Goal: Task Accomplishment & Management: Manage account settings

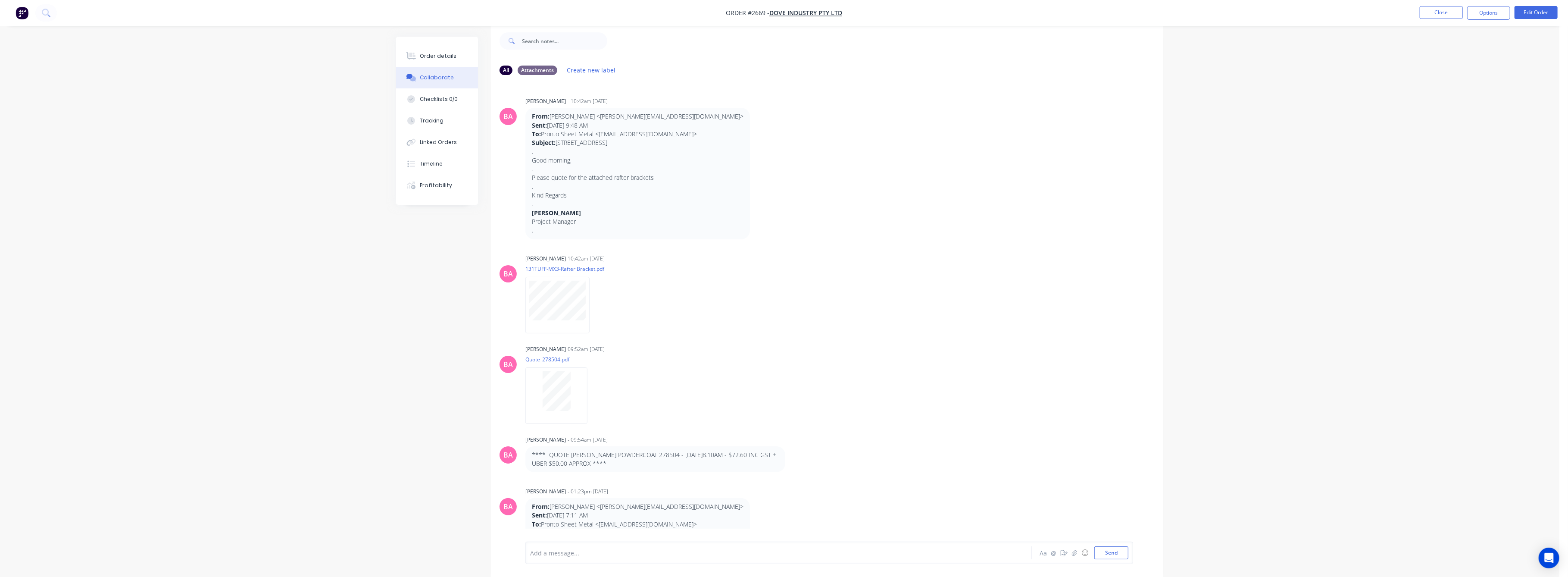
scroll to position [55, 0]
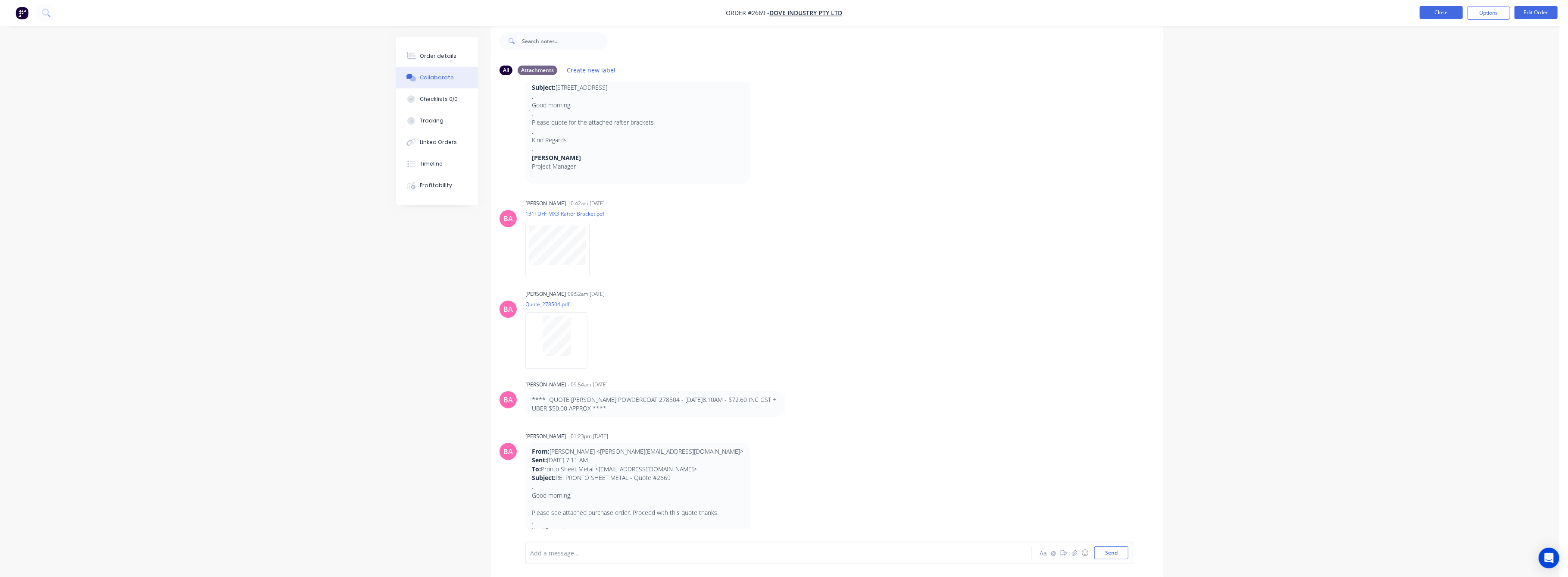
click at [1454, 11] on button "Close" at bounding box center [1441, 12] width 43 height 13
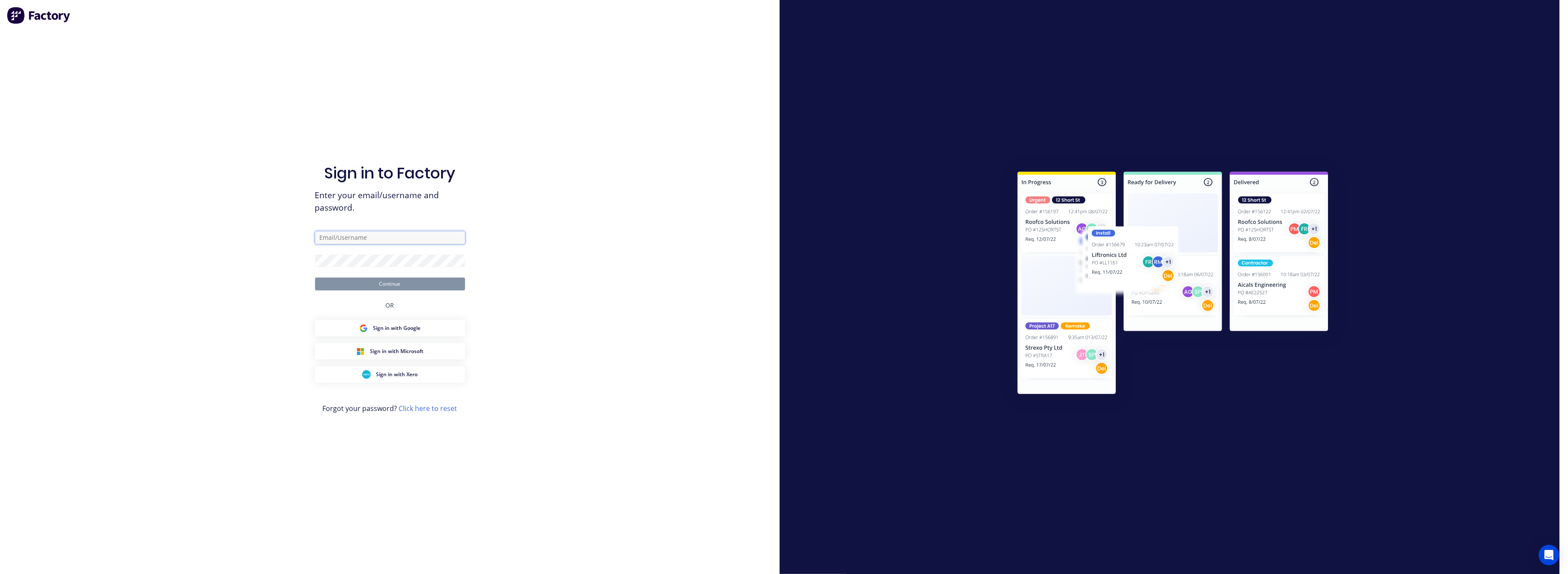
type input "[EMAIL_ADDRESS][DOMAIN_NAME]"
click at [400, 280] on button "Continue" at bounding box center [390, 284] width 150 height 13
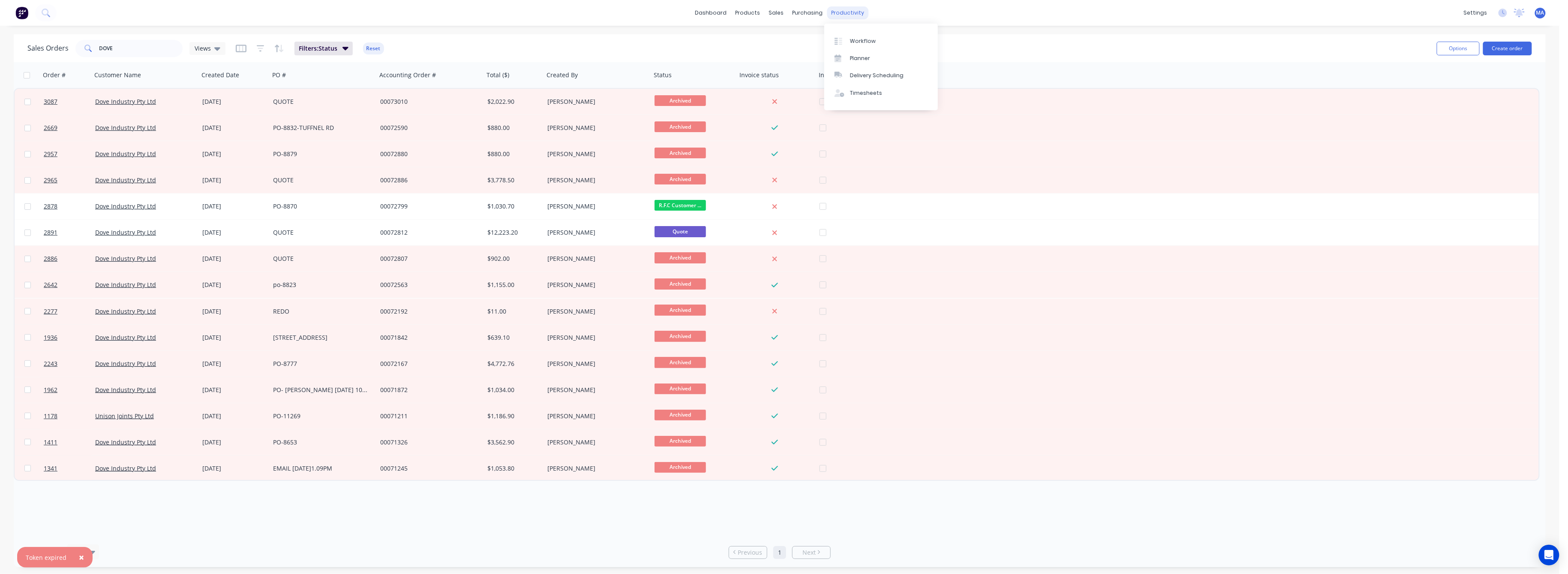
drag, startPoint x: 839, startPoint y: 11, endPoint x: 852, endPoint y: 18, distance: 14.8
click at [841, 12] on div "productivity" at bounding box center [848, 13] width 41 height 13
click at [859, 38] on div "Workflow" at bounding box center [862, 41] width 25 height 8
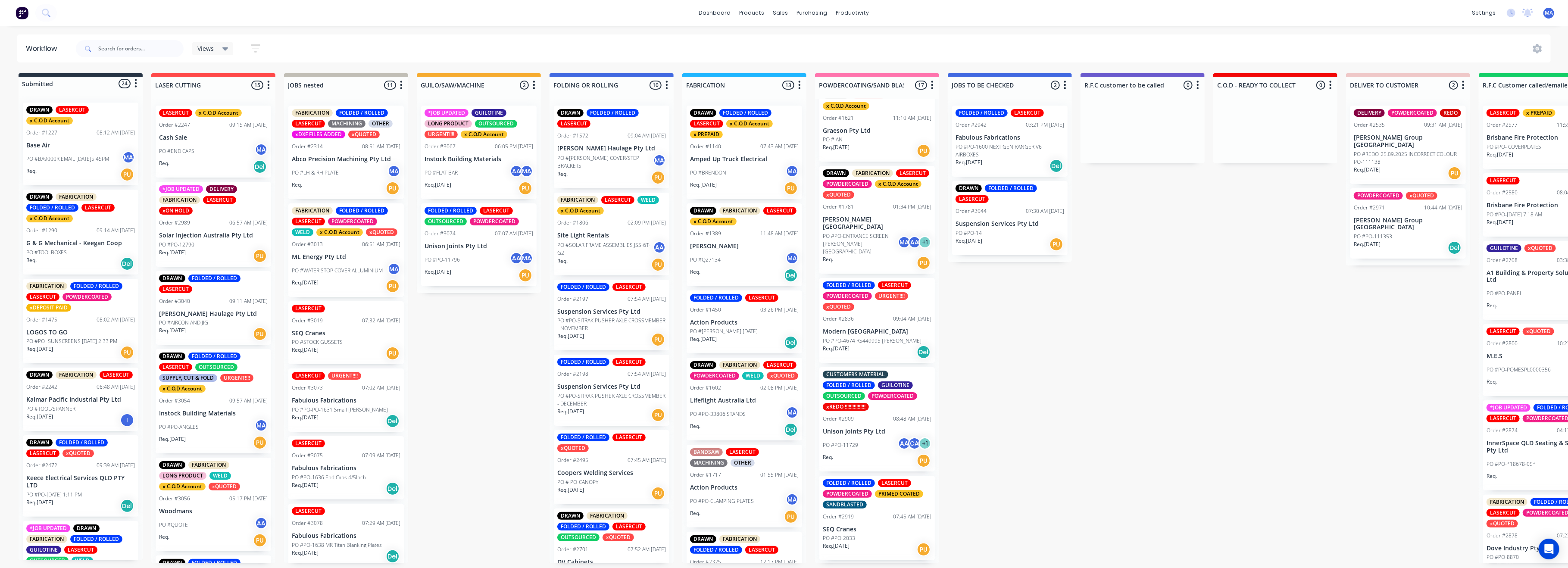
scroll to position [287, 0]
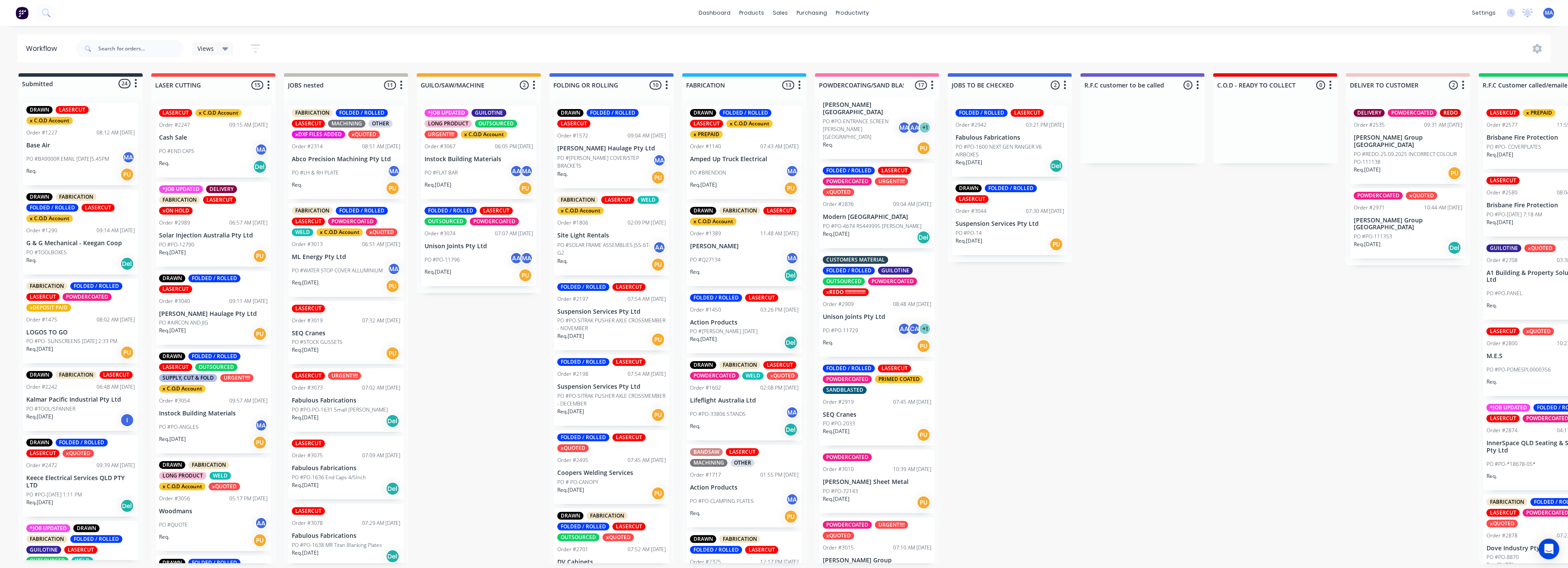
click at [870, 196] on div "FOLDED / ROLLED LASERCUT POWDERCOATED URGENT!!!! xQUOTED Order #2836 09:04 AM […" at bounding box center [877, 205] width 116 height 85
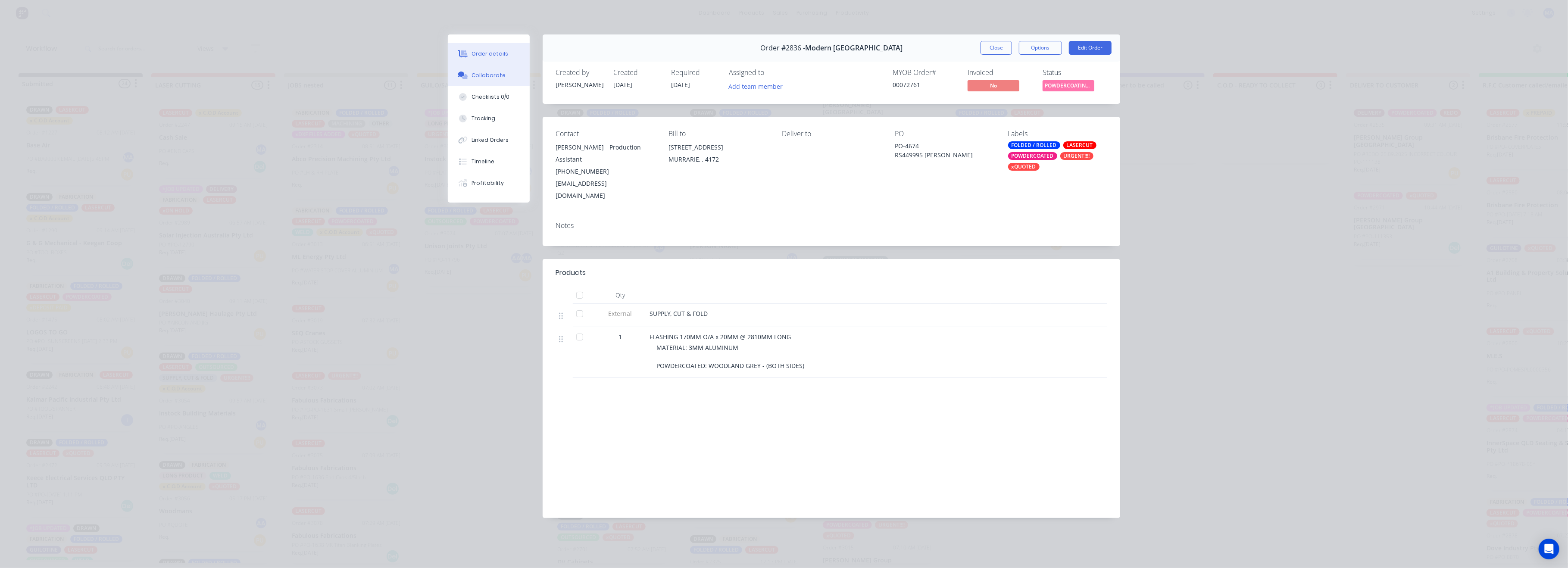
click at [498, 74] on div "Collaborate" at bounding box center [489, 75] width 34 height 8
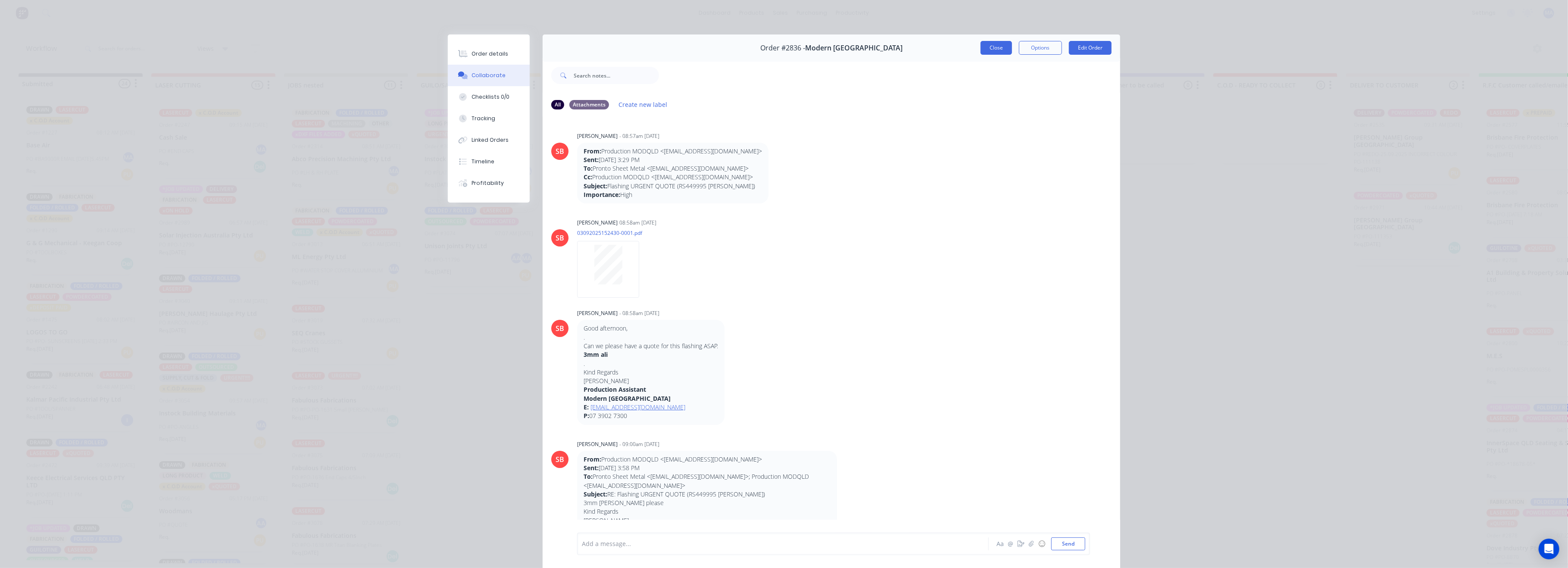
click at [995, 47] on button "Close" at bounding box center [996, 47] width 31 height 14
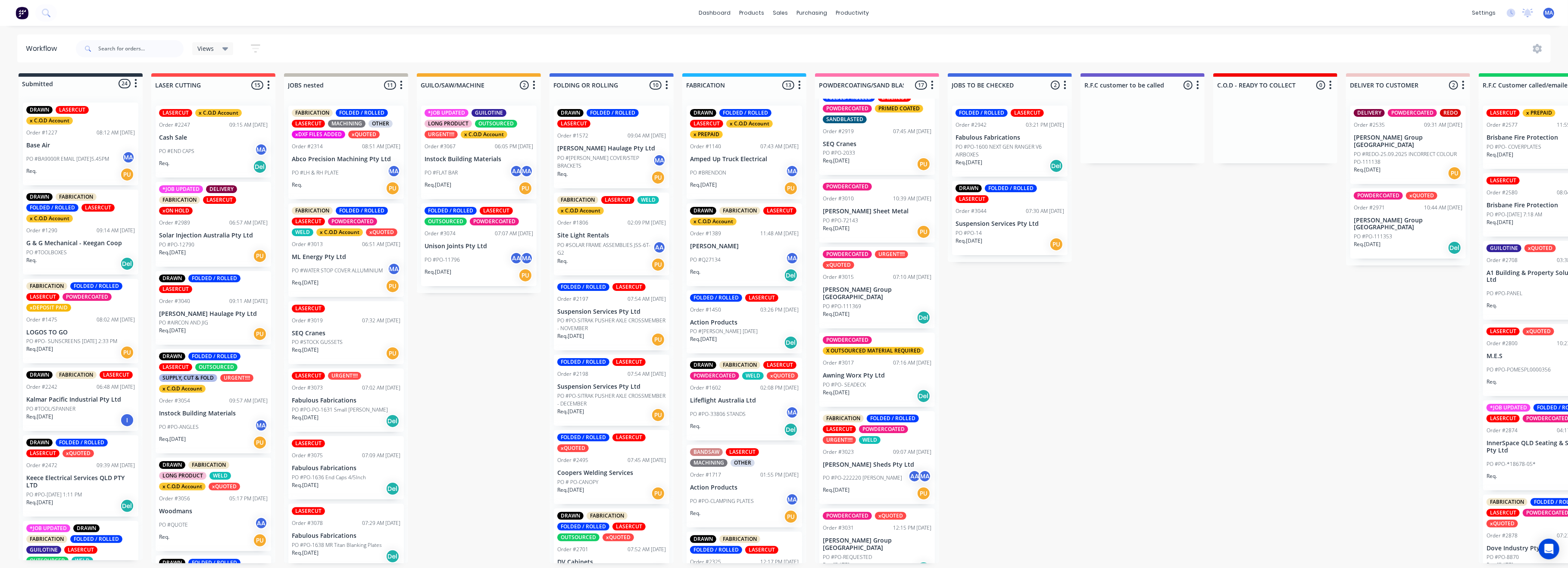
scroll to position [575, 0]
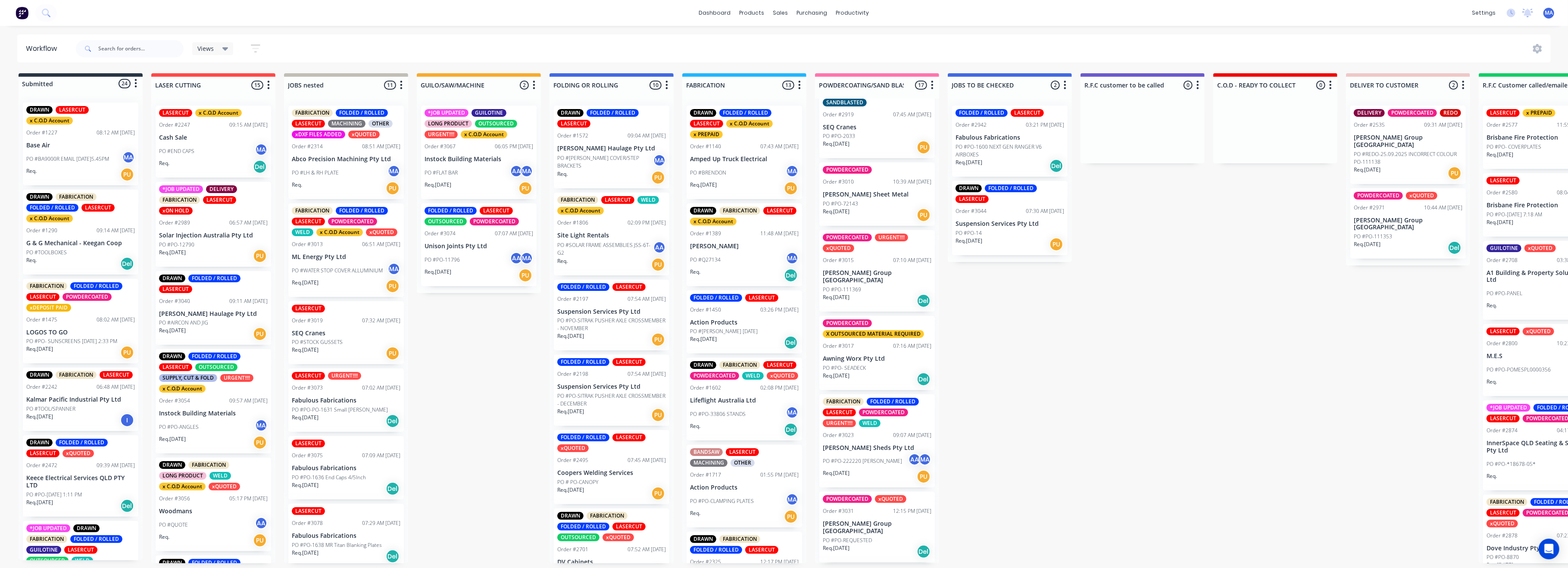
click at [856, 269] on p "[PERSON_NAME] Group [GEOGRAPHIC_DATA]" at bounding box center [877, 277] width 109 height 15
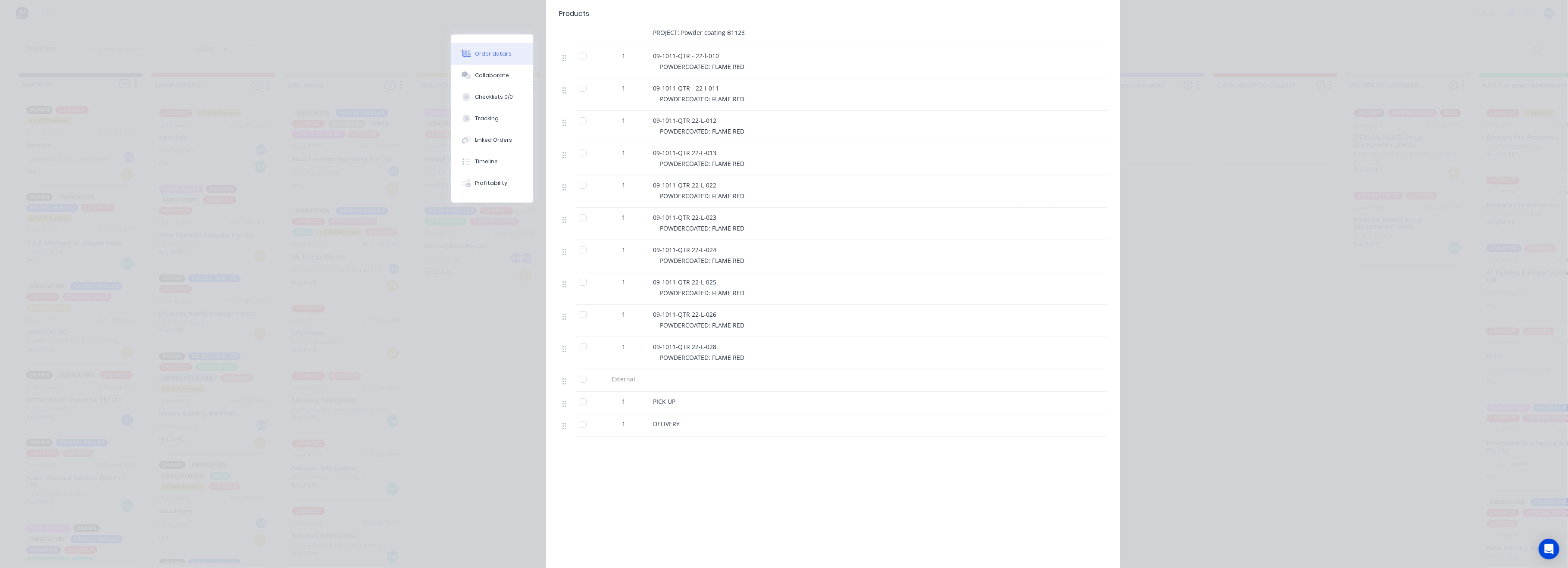
scroll to position [0, 0]
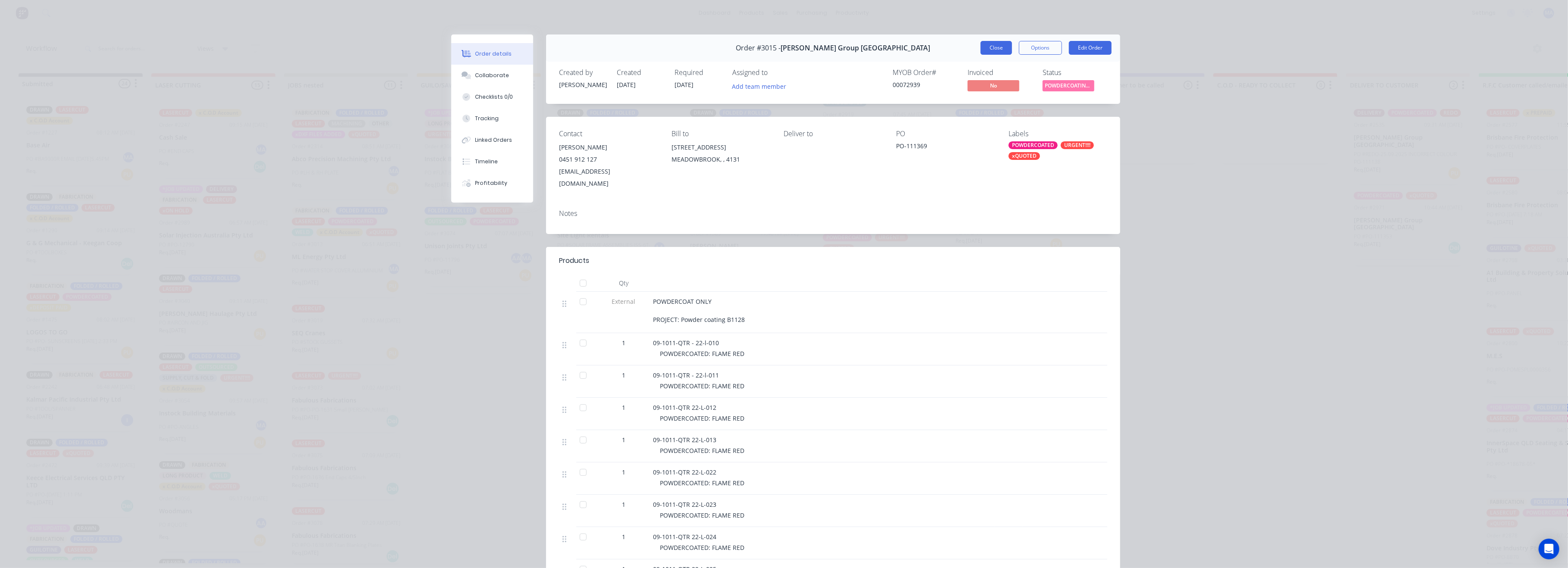
click at [990, 50] on button "Close" at bounding box center [996, 47] width 31 height 14
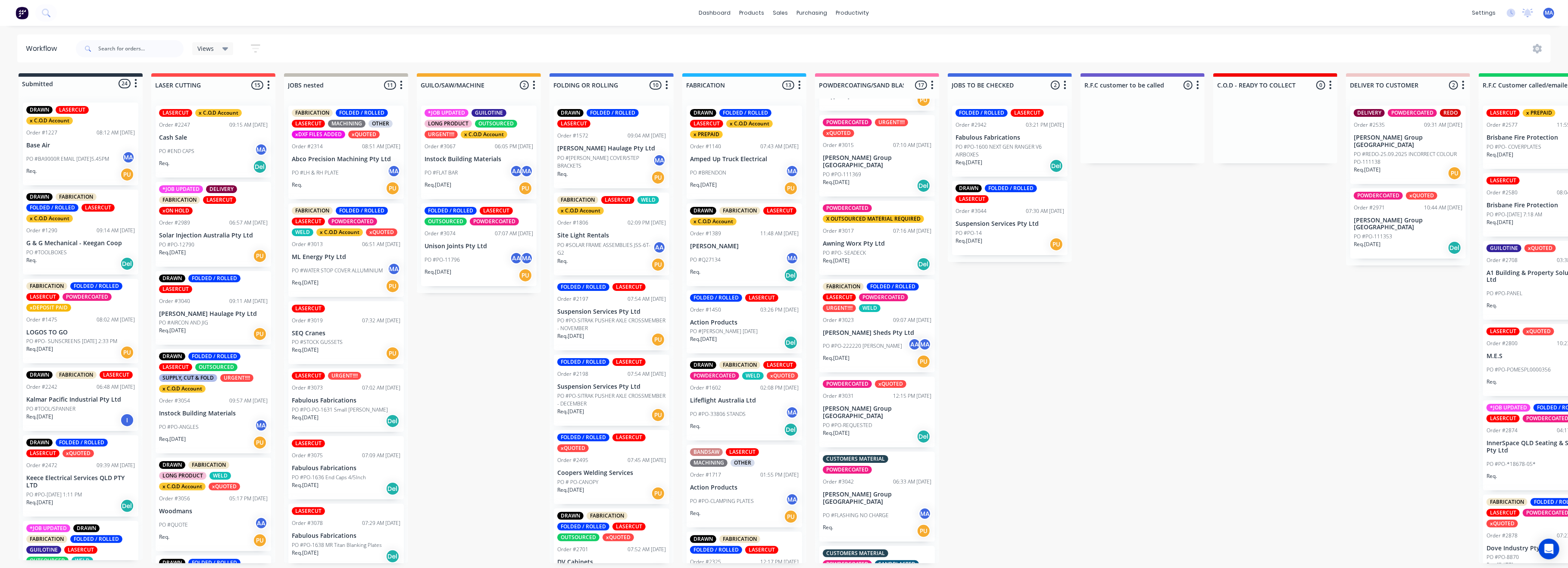
scroll to position [746, 0]
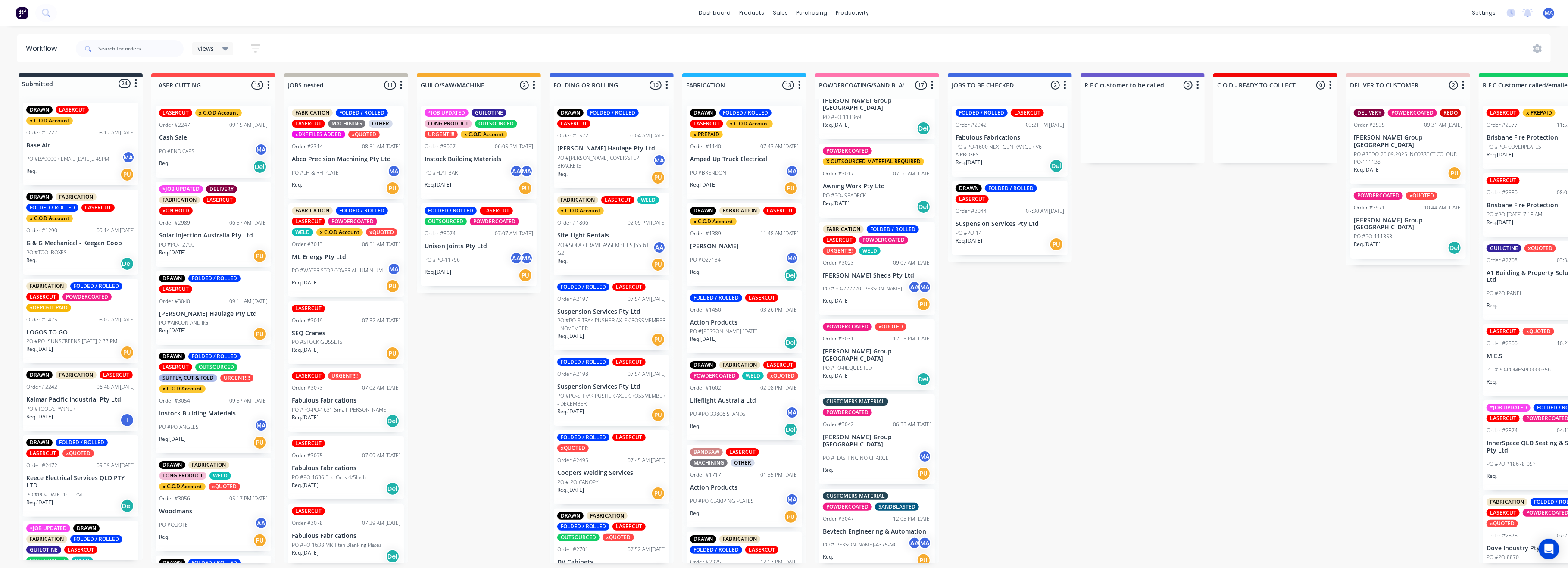
click at [864, 372] on div "Req. [DATE] Del" at bounding box center [877, 379] width 109 height 15
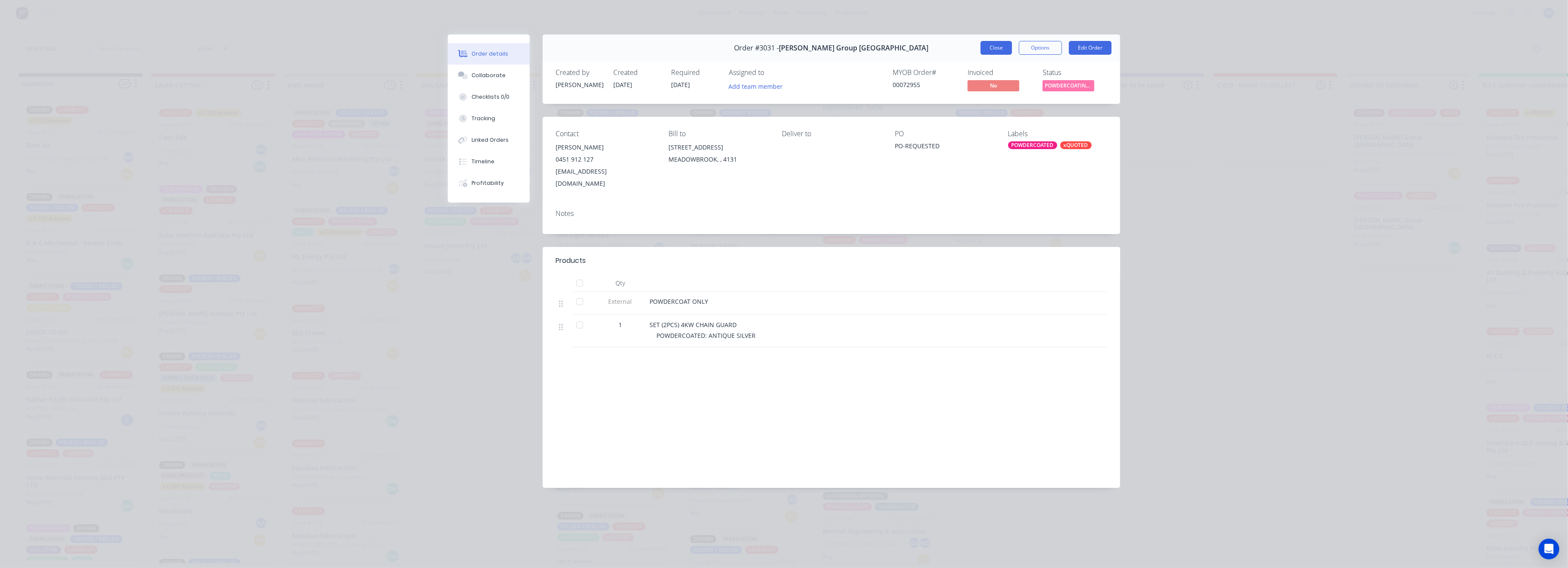
click at [1000, 49] on button "Close" at bounding box center [996, 47] width 31 height 14
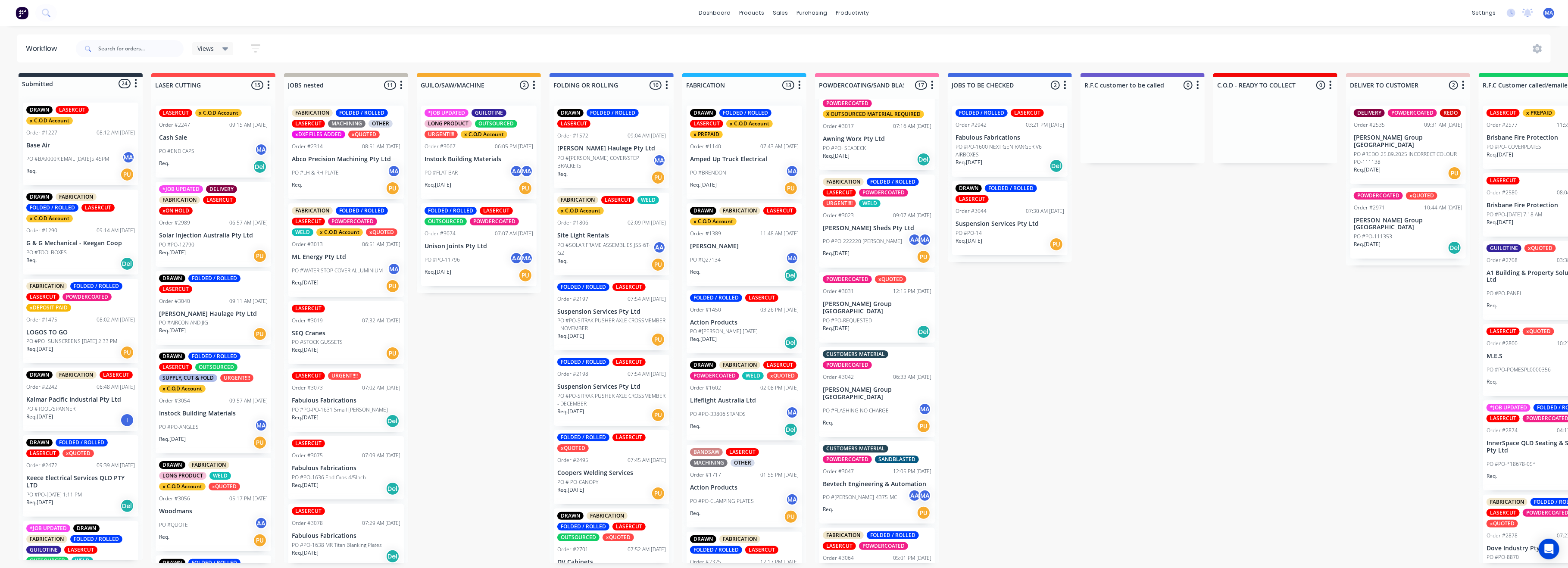
scroll to position [804, 0]
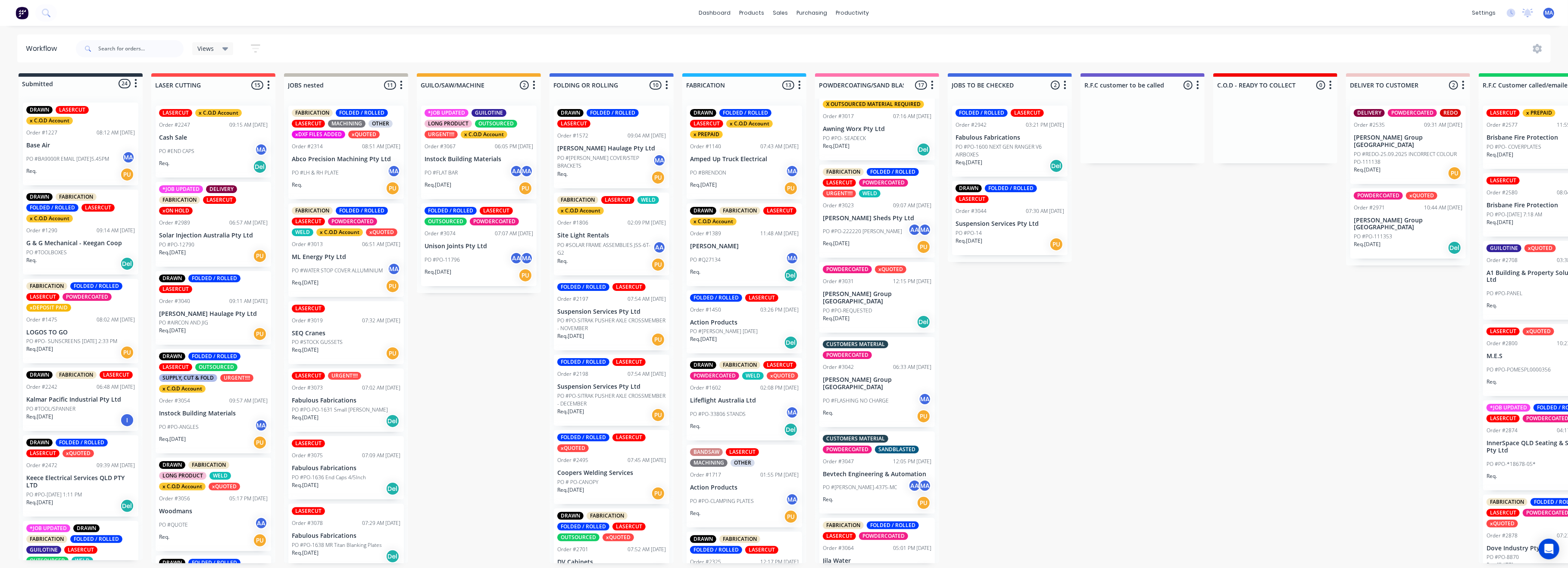
click at [872, 393] on div "PO #FLASHING NO CHARGE MA" at bounding box center [877, 401] width 109 height 16
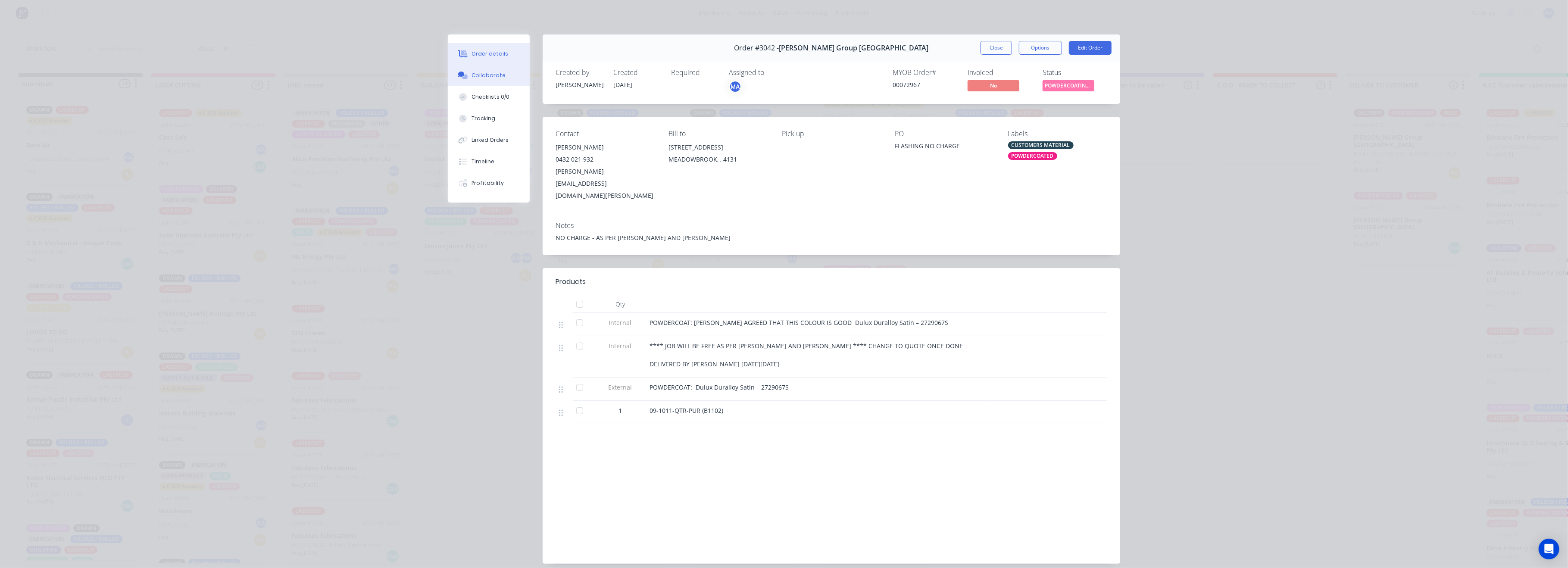
click at [490, 75] on div "Collaborate" at bounding box center [489, 75] width 34 height 8
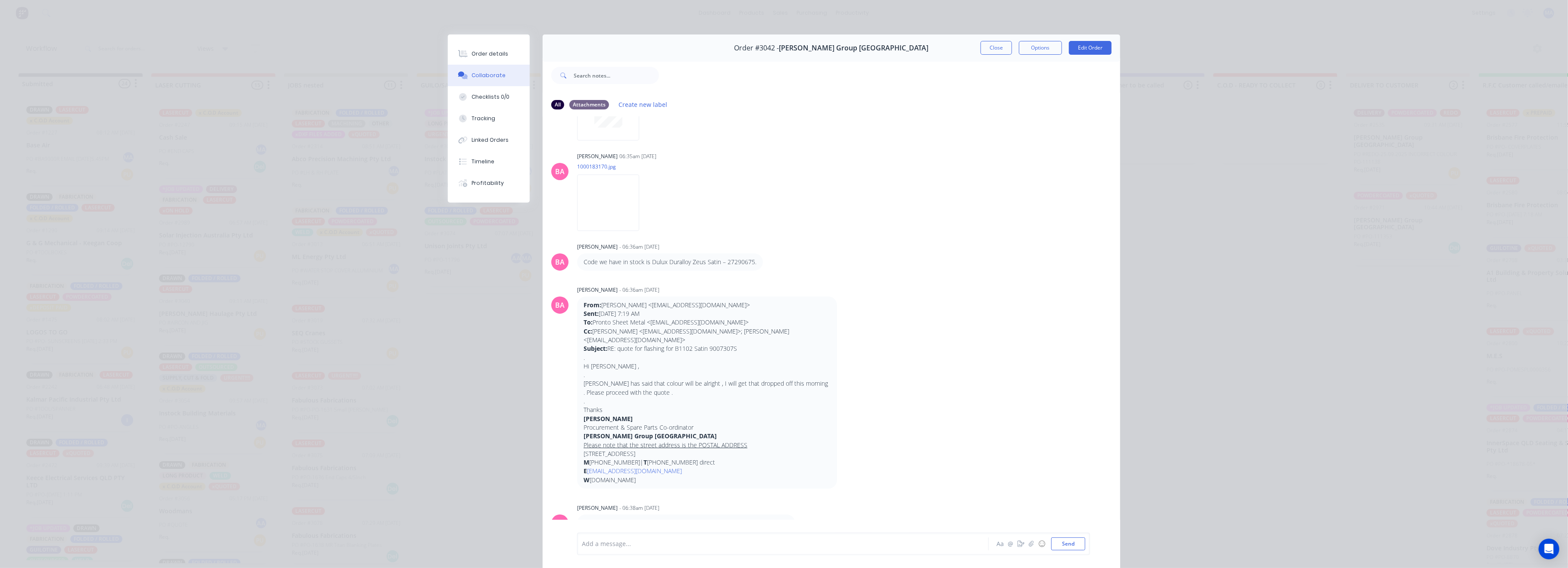
scroll to position [287, 0]
click at [989, 44] on button "Close" at bounding box center [996, 47] width 31 height 14
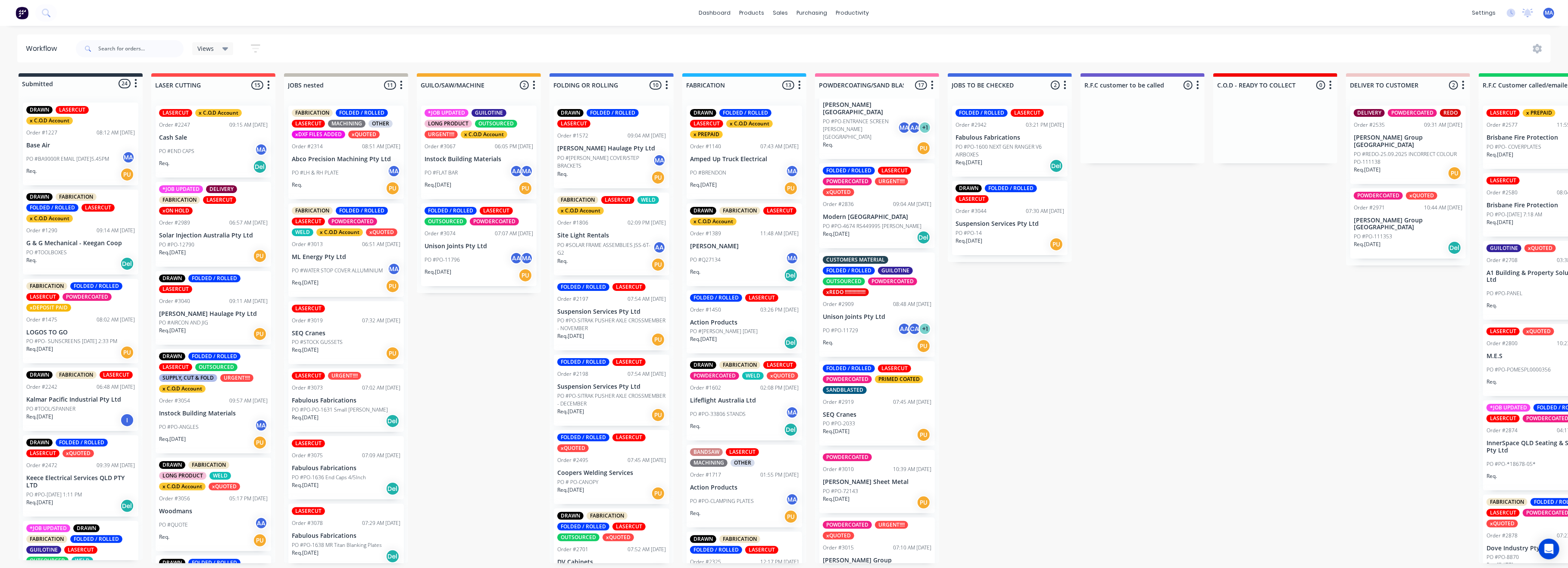
click at [861, 222] on p "PO #PO-4674 RS449995 [PERSON_NAME]" at bounding box center [871, 226] width 98 height 8
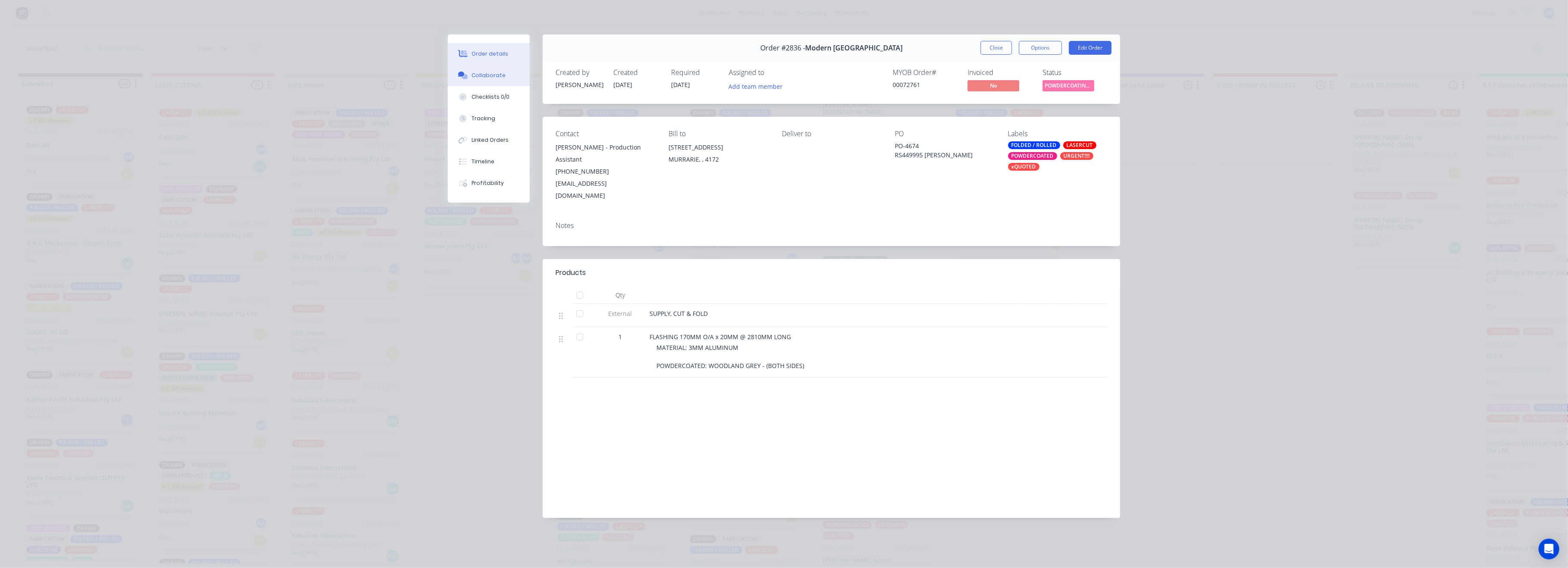
click at [493, 79] on div "Collaborate" at bounding box center [489, 75] width 34 height 8
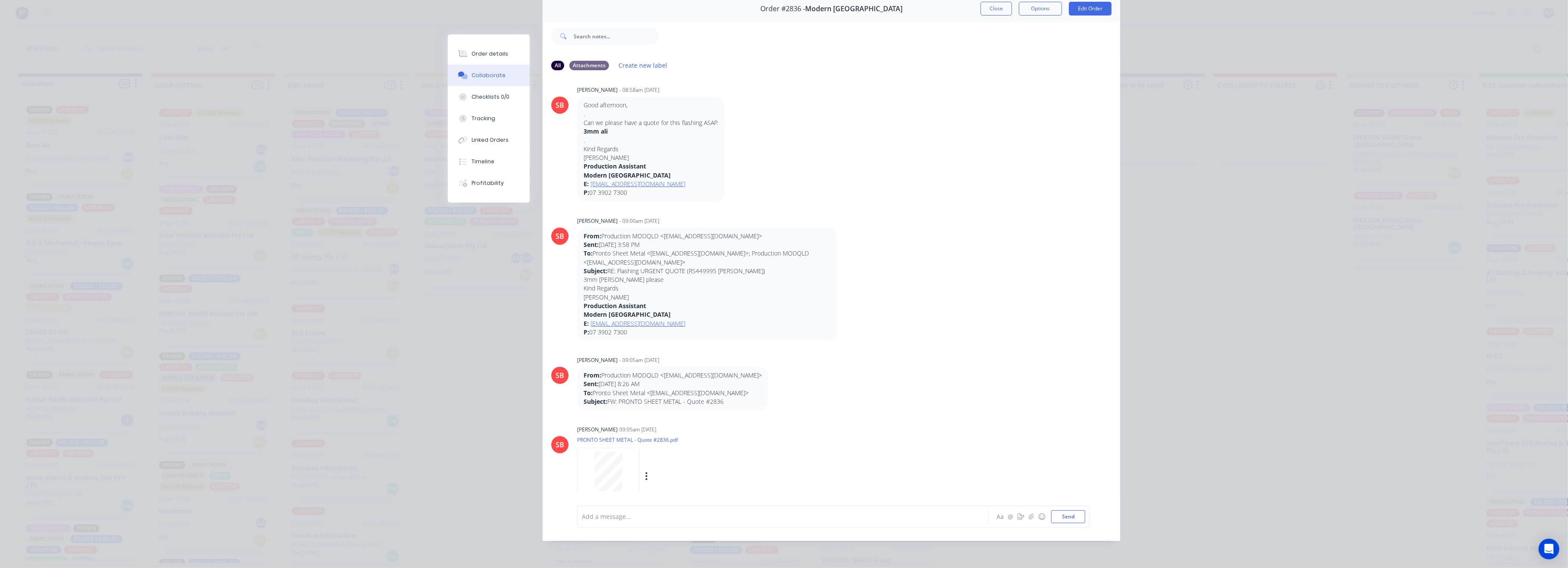
scroll to position [0, 0]
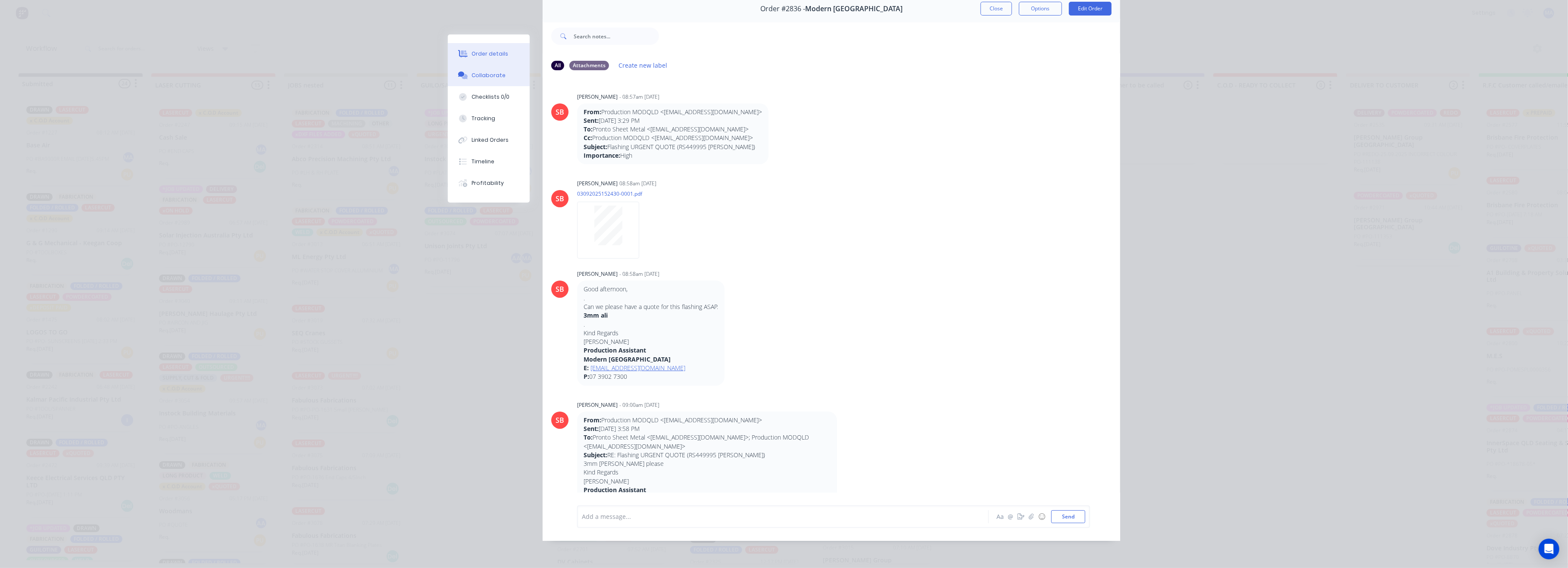
click at [484, 49] on button "Order details" at bounding box center [489, 54] width 82 height 22
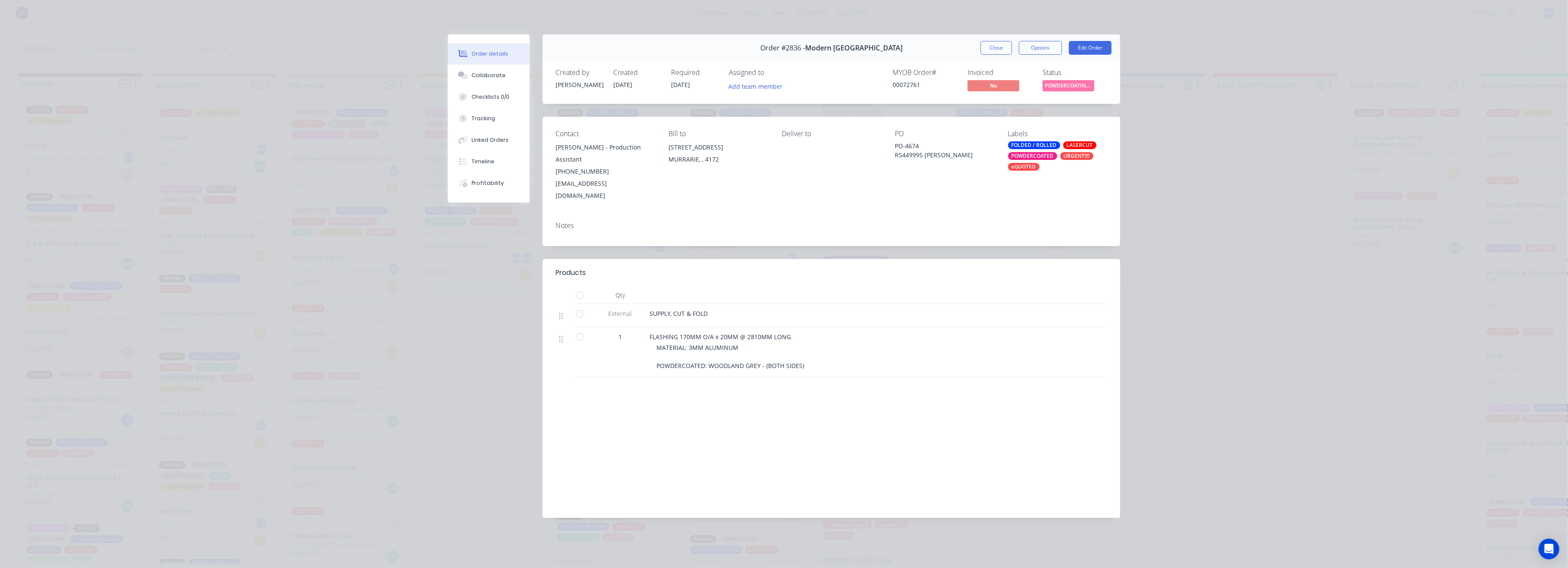
click at [702, 344] on span "MATERIAL: 3MM ALUMINUM POWDERCOATED: WOODLAND GREY - (BOTH SIDES)" at bounding box center [730, 357] width 148 height 26
click at [737, 343] on div "MATERIAL: 3MM ALUMINUM POWDERCOATED: WOODLAND GREY - (BOTH SIDES)" at bounding box center [822, 356] width 331 height 27
click at [731, 344] on span "MATERIAL: 3MM ALUMINUM POWDERCOATED: WOODLAND GREY - (BOTH SIDES)" at bounding box center [730, 357] width 148 height 26
click at [1090, 41] on button "Edit Order" at bounding box center [1090, 47] width 43 height 14
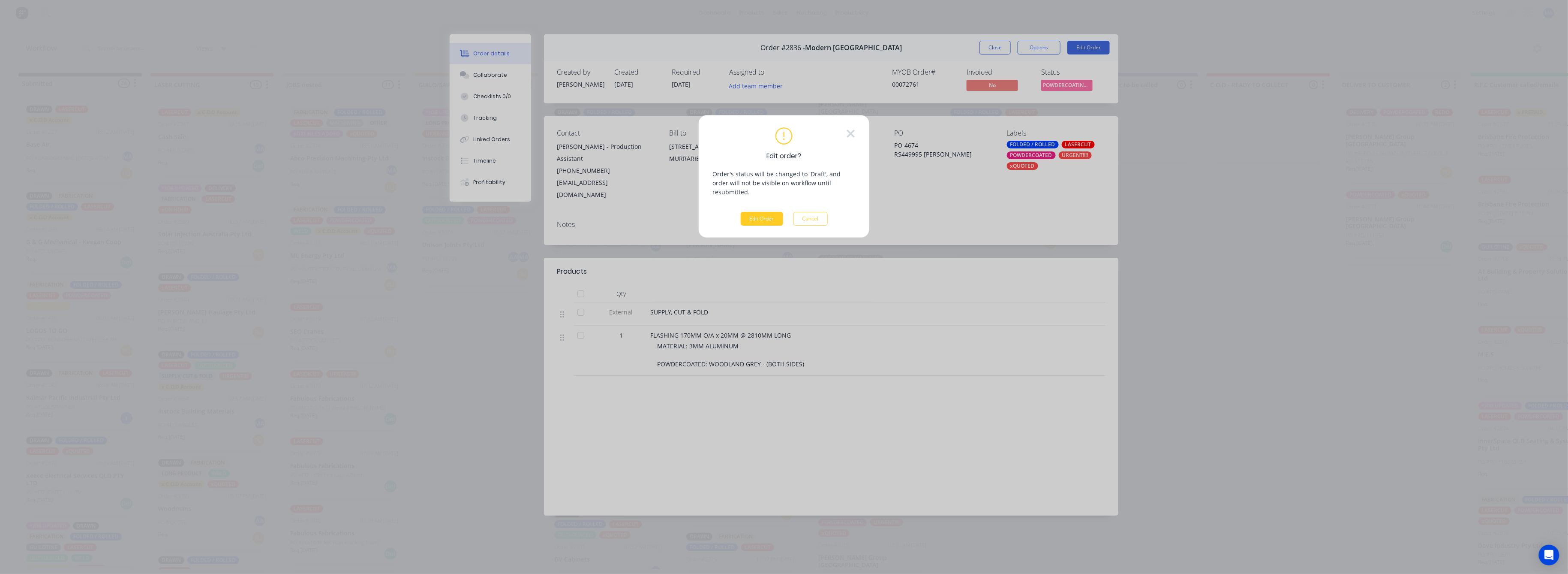
click at [765, 212] on button "Edit Order" at bounding box center [762, 218] width 43 height 14
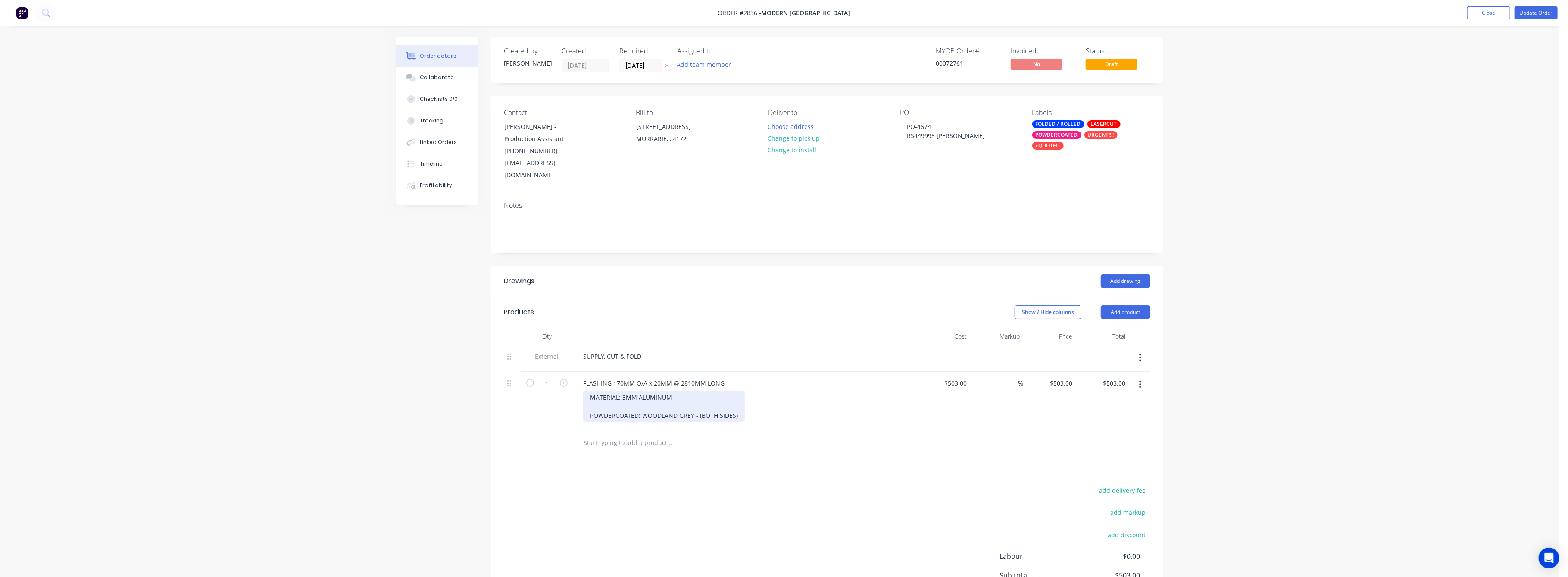
click at [671, 391] on div "MATERIAL: 3MM ALUMINUM POWDERCOATED: WOODLAND GREY - (BOTH SIDES)" at bounding box center [665, 407] width 162 height 31
drag, startPoint x: 671, startPoint y: 389, endPoint x: 656, endPoint y: 390, distance: 15.0
click at [640, 391] on div "MATERIAL: 3MM ALUMINUM POWDERCOATED: WOODLAND GREY - (BOTH SIDES)" at bounding box center [665, 407] width 162 height 31
click at [614, 401] on div "MINUM POWDERCOATED: WOODLAND GREY - (BOTH SIDES)" at bounding box center [664, 410] width 148 height 18
click at [750, 447] on div "Drawings Add drawing Products Show / Hide columns Add product Qty Cost Markup P…" at bounding box center [827, 460] width 673 height 389
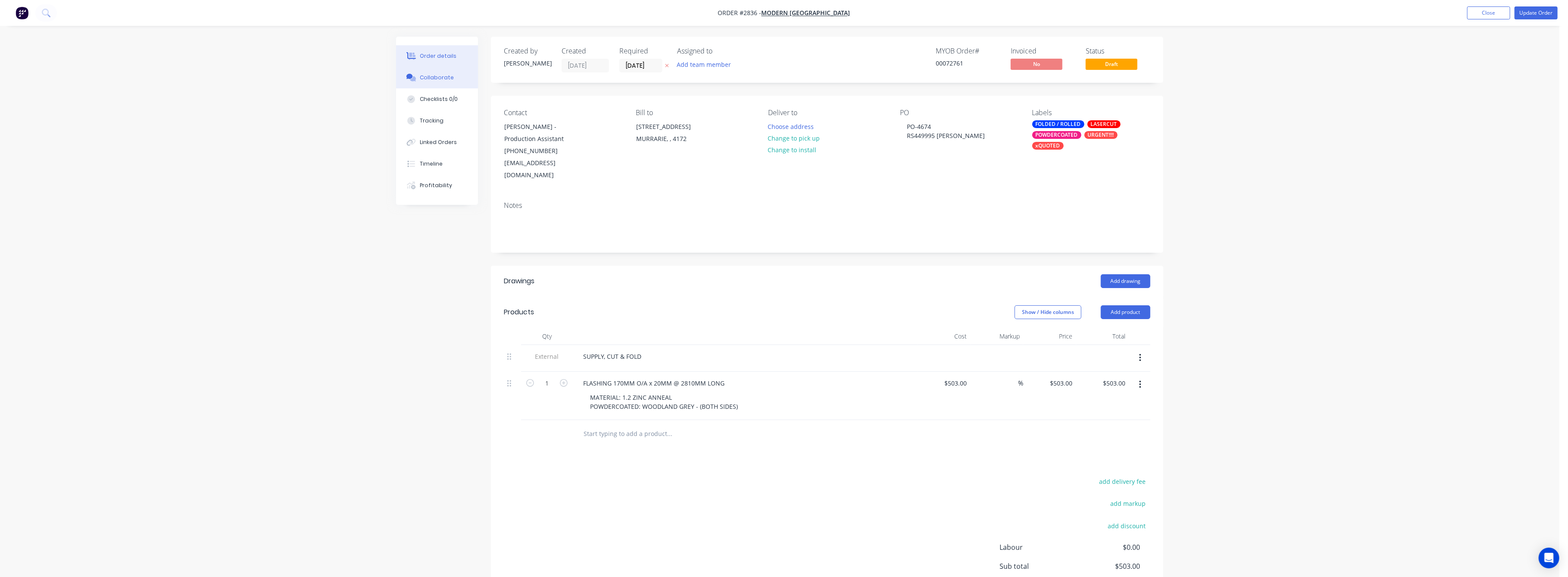
click at [434, 79] on div "Collaborate" at bounding box center [437, 77] width 34 height 8
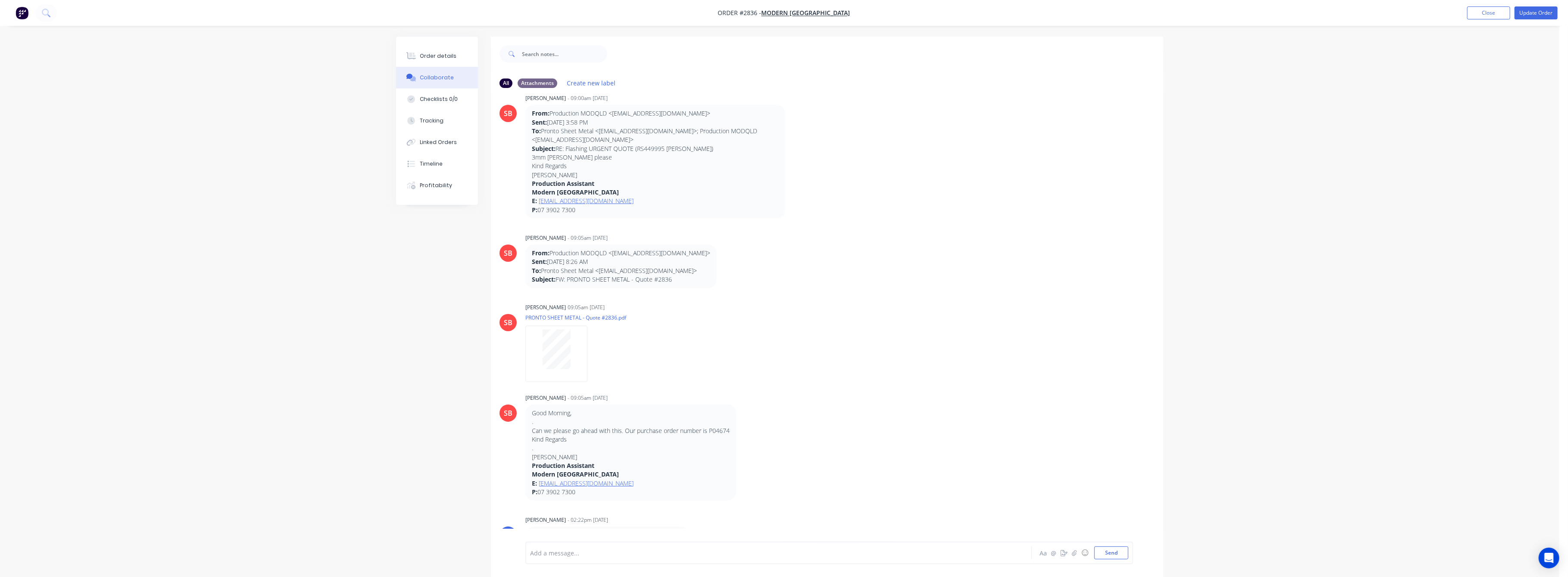
scroll to position [326, 0]
click at [596, 351] on icon "button" at bounding box center [595, 353] width 3 height 10
click at [622, 380] on button "Download" at bounding box center [651, 375] width 97 height 20
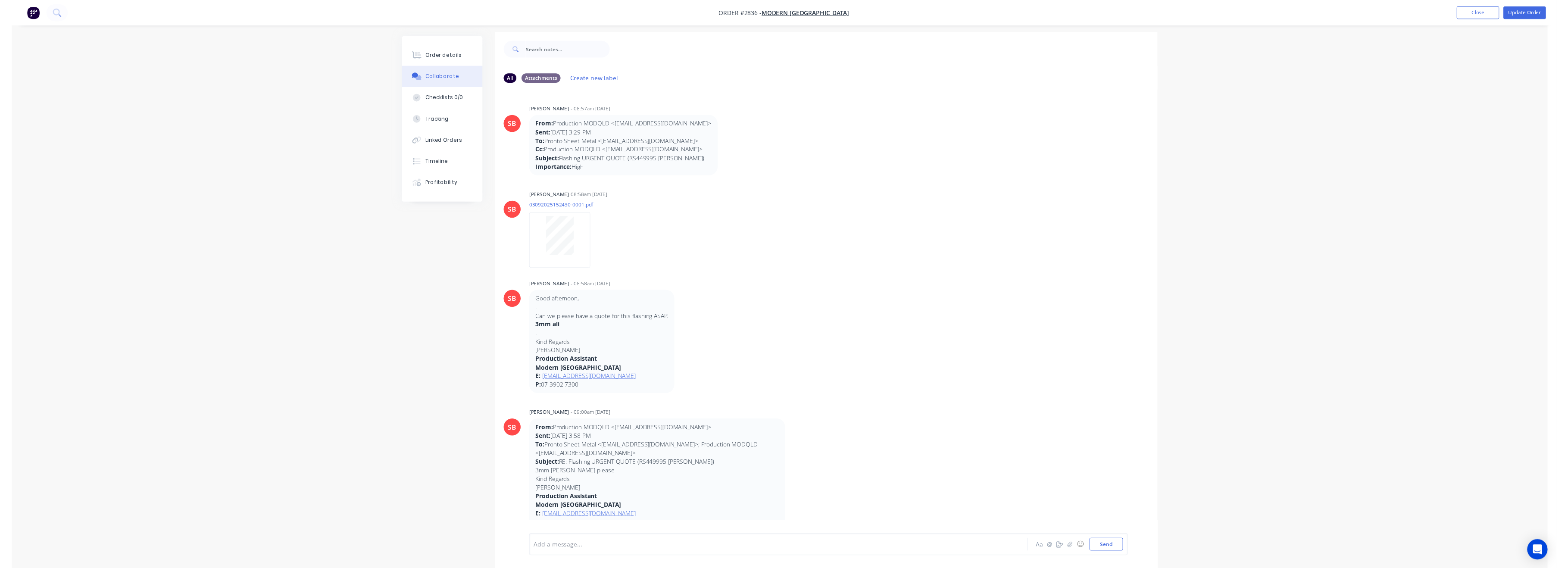
scroll to position [0, 0]
click at [1491, 16] on button "Close" at bounding box center [1489, 13] width 43 height 13
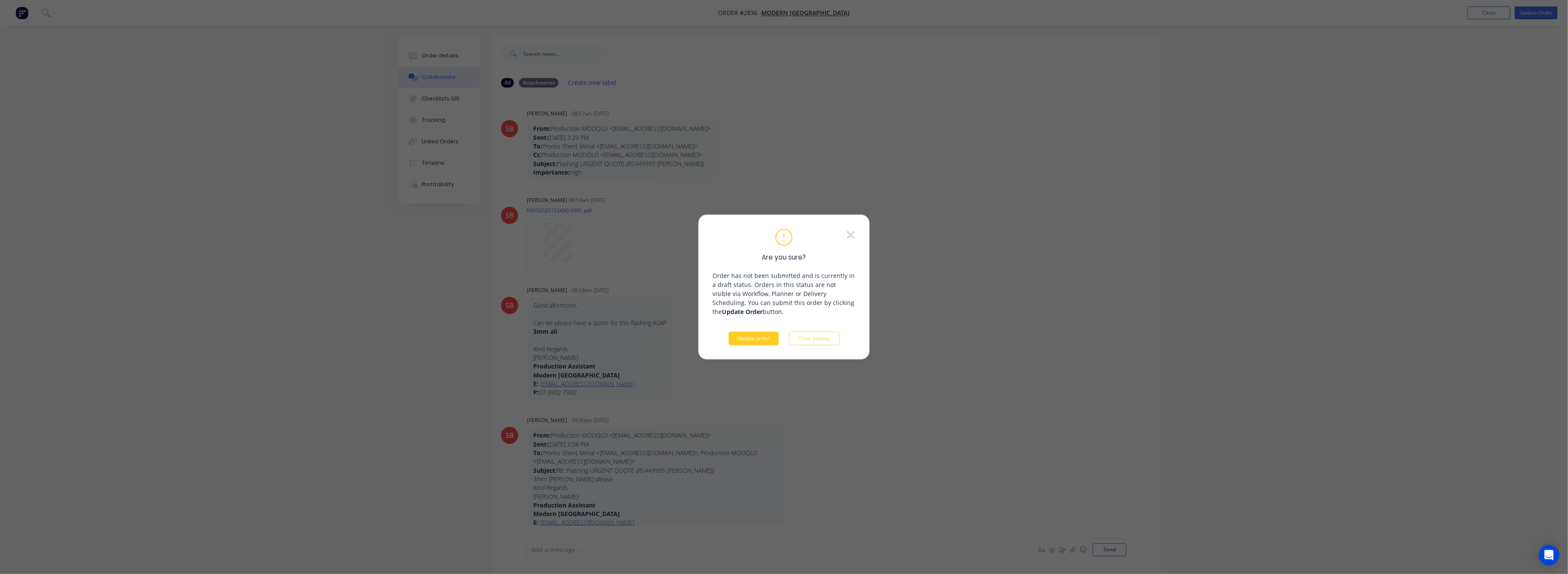
click at [751, 338] on button "Update order" at bounding box center [754, 338] width 50 height 14
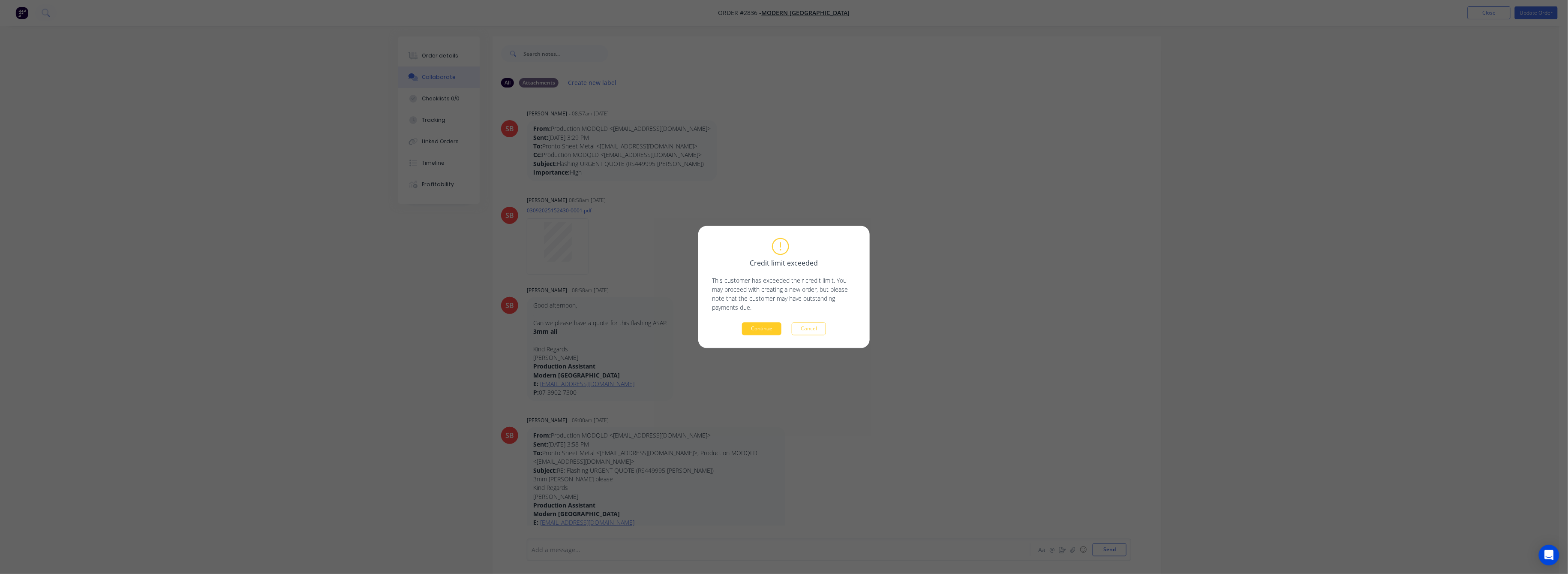
click at [767, 325] on button "Continue" at bounding box center [762, 329] width 39 height 13
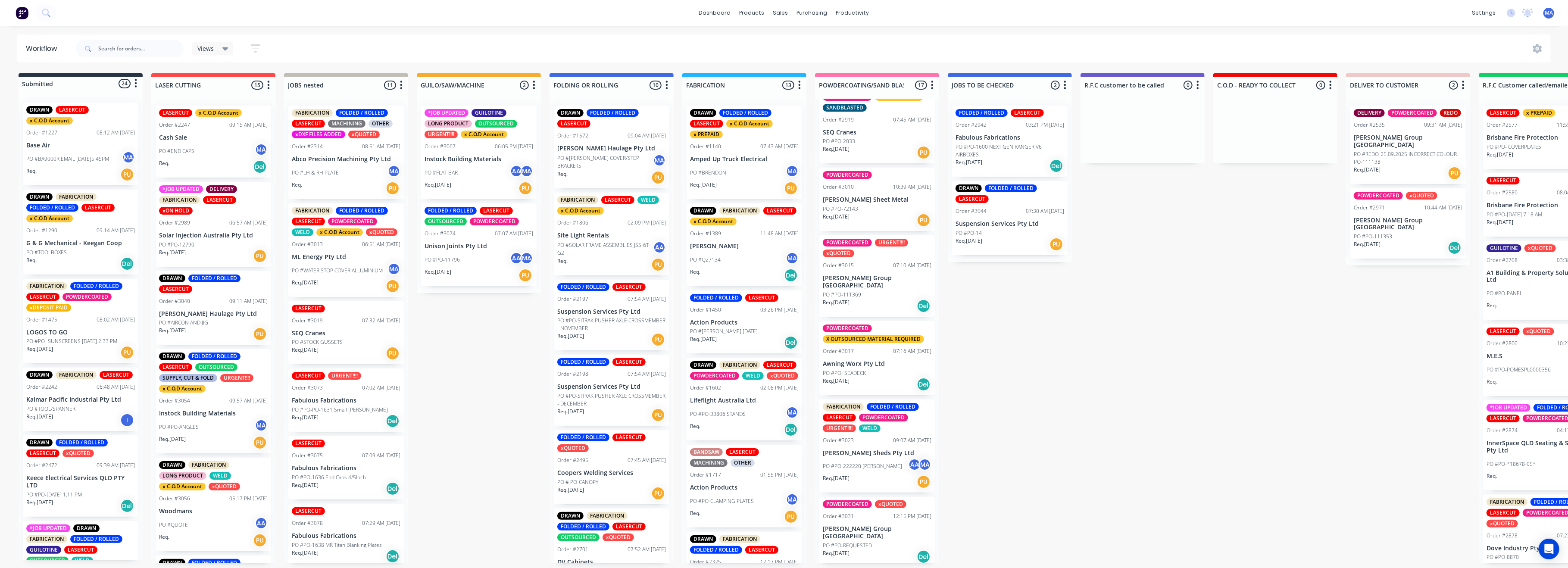
scroll to position [575, 0]
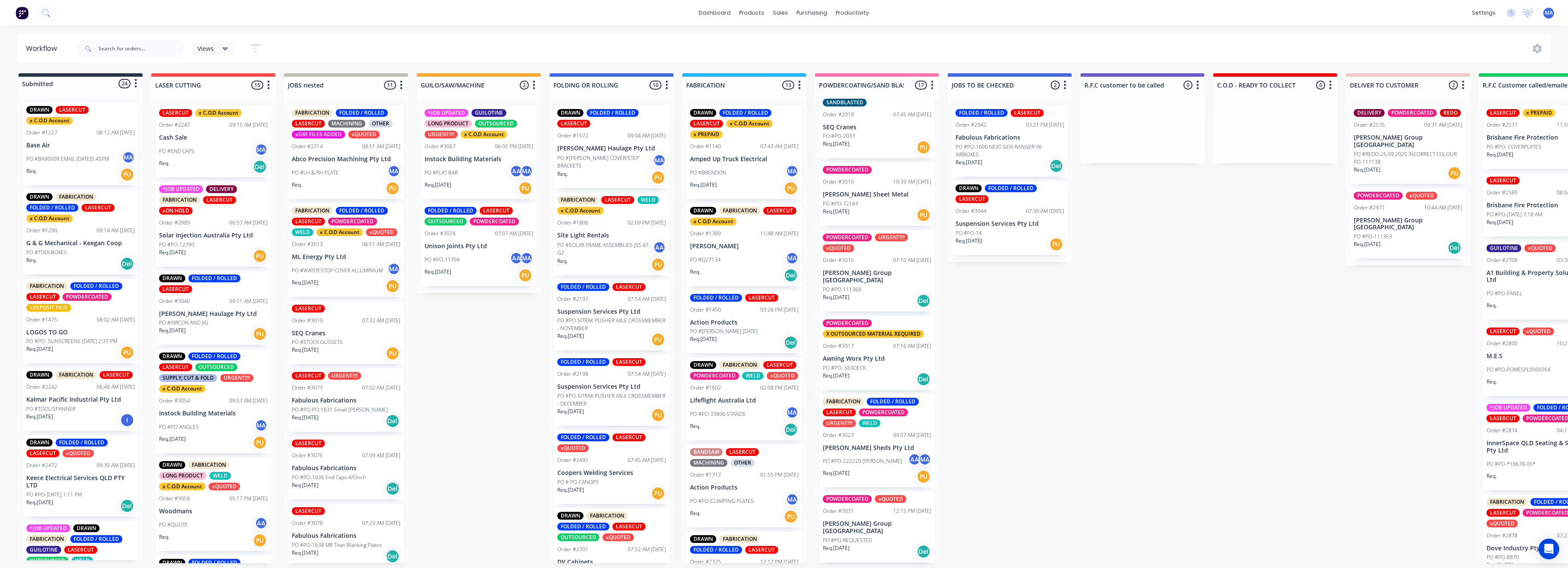
click at [872, 285] on div "PO #PO-111369" at bounding box center [877, 289] width 109 height 8
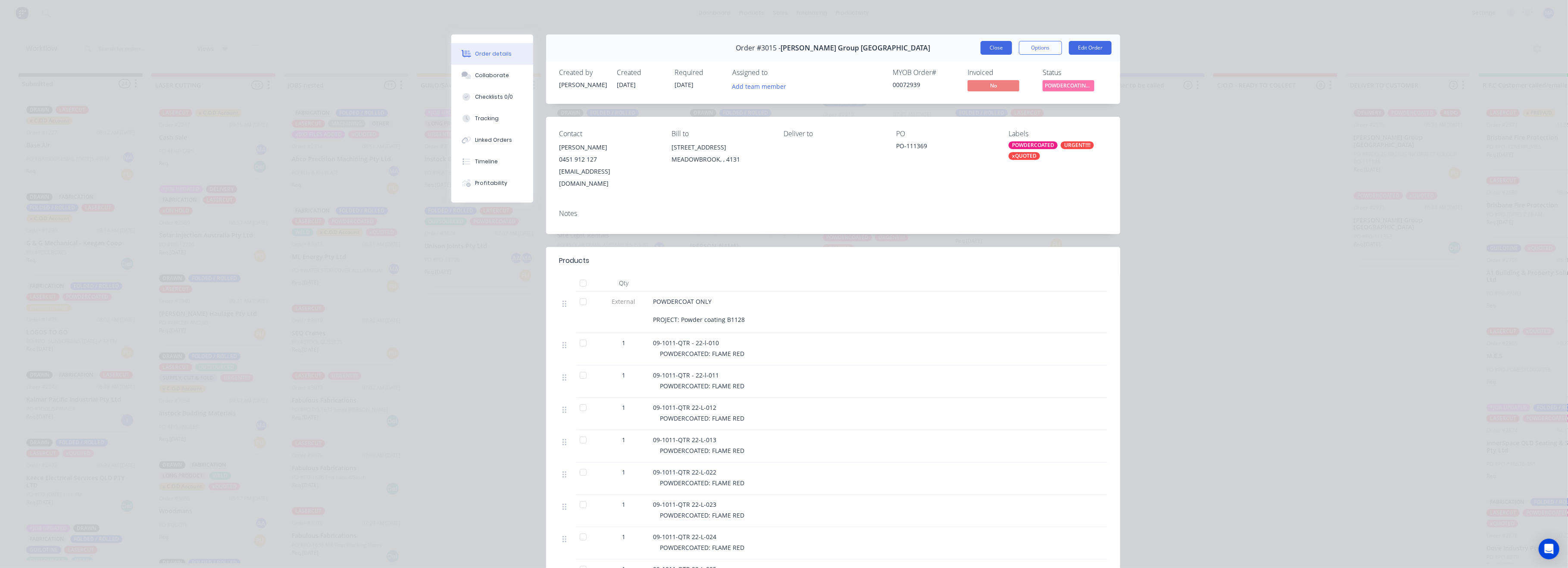
click at [986, 45] on button "Close" at bounding box center [996, 47] width 31 height 14
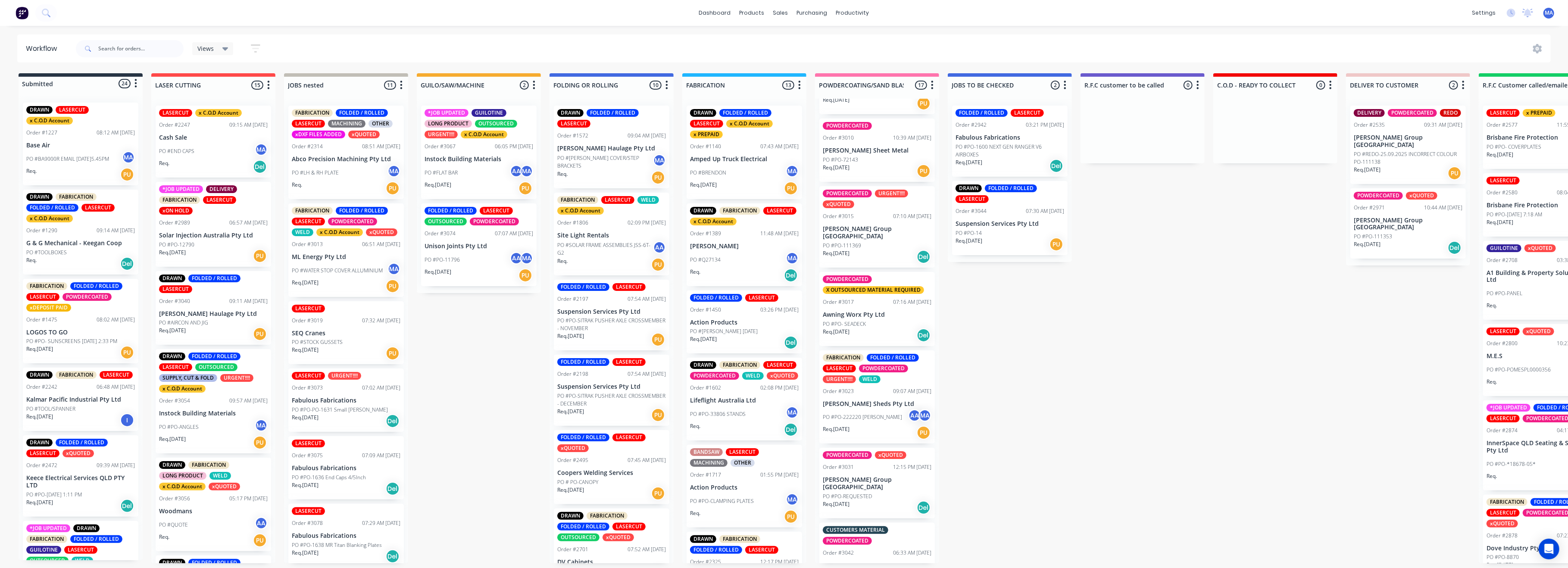
scroll to position [690, 0]
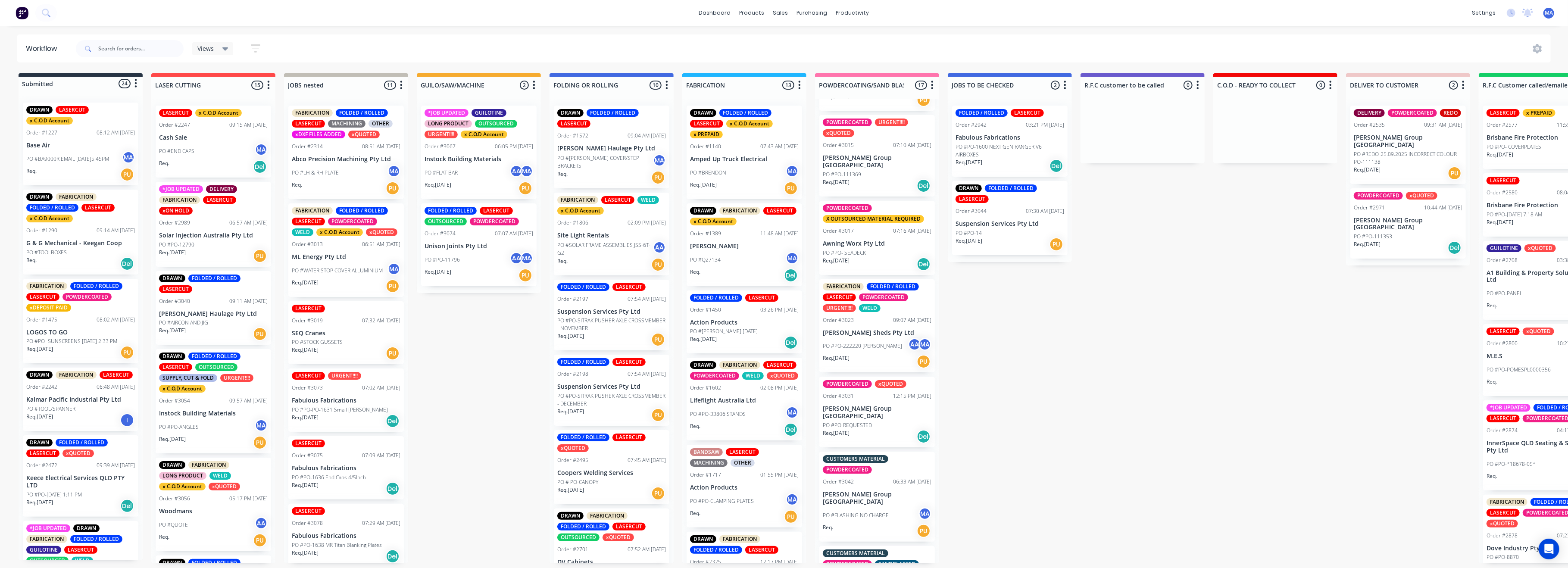
click at [850, 429] on p "Req. [DATE]" at bounding box center [836, 433] width 27 height 8
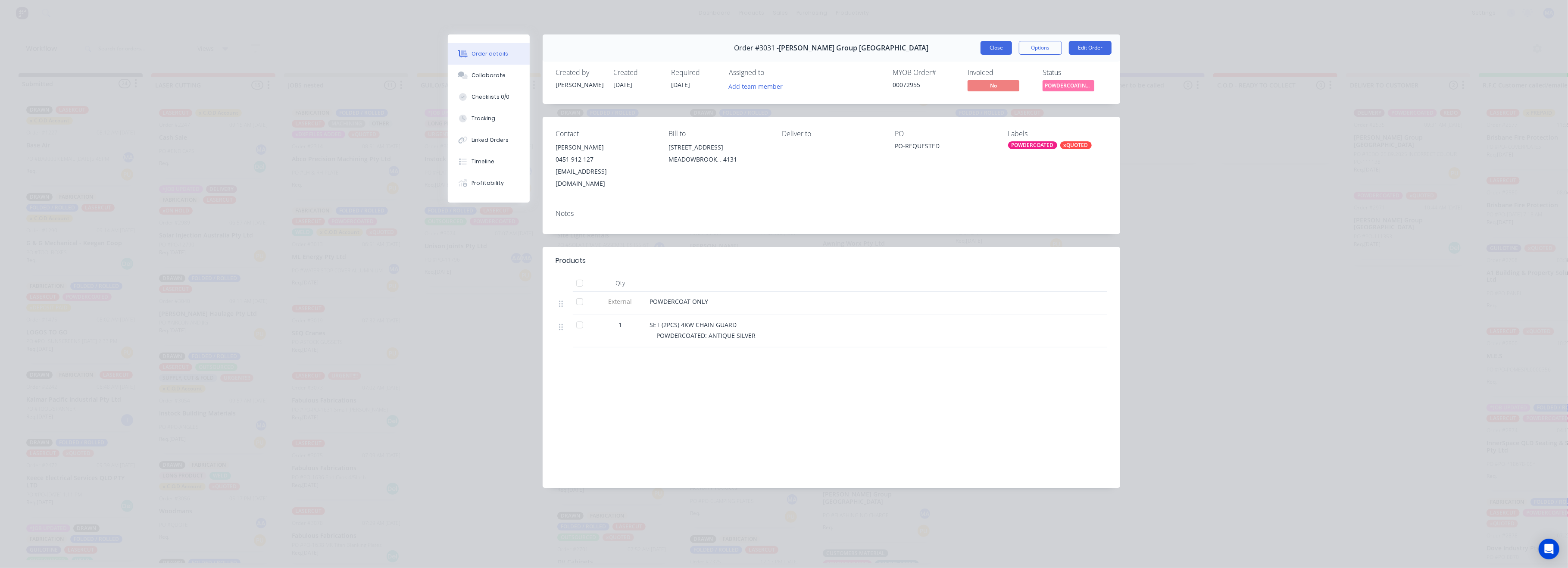
click at [992, 43] on button "Close" at bounding box center [996, 47] width 31 height 14
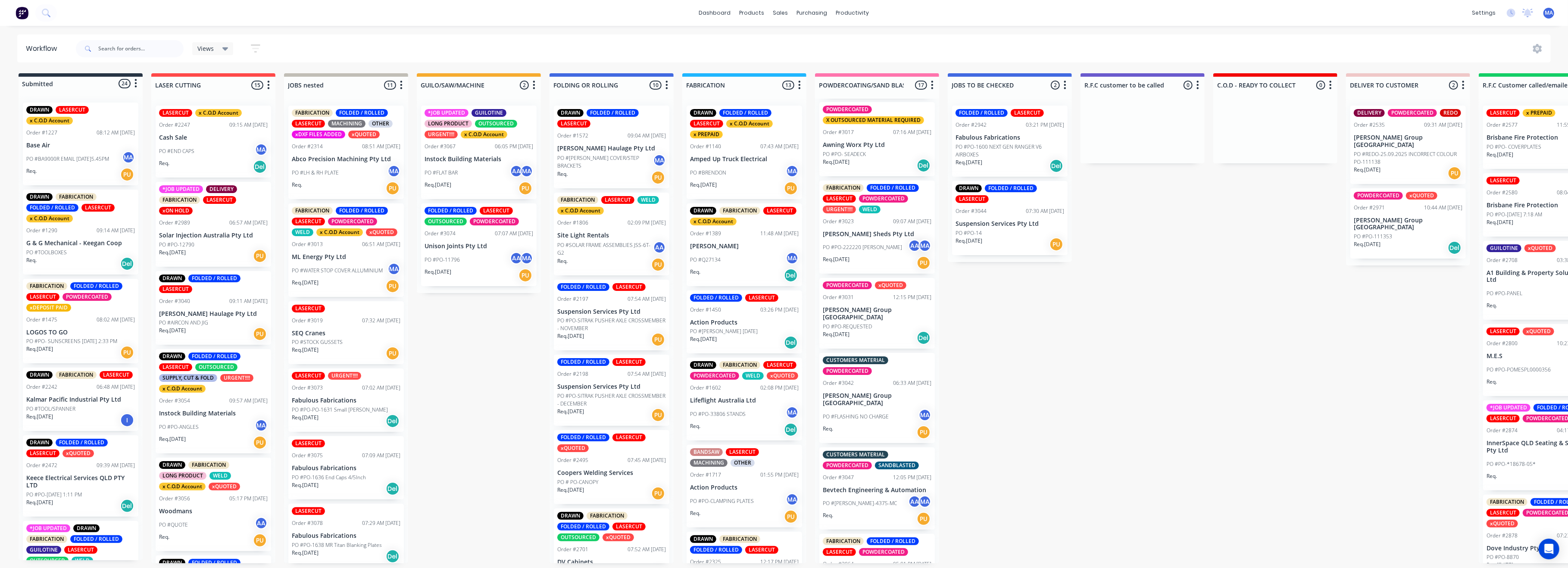
scroll to position [804, 0]
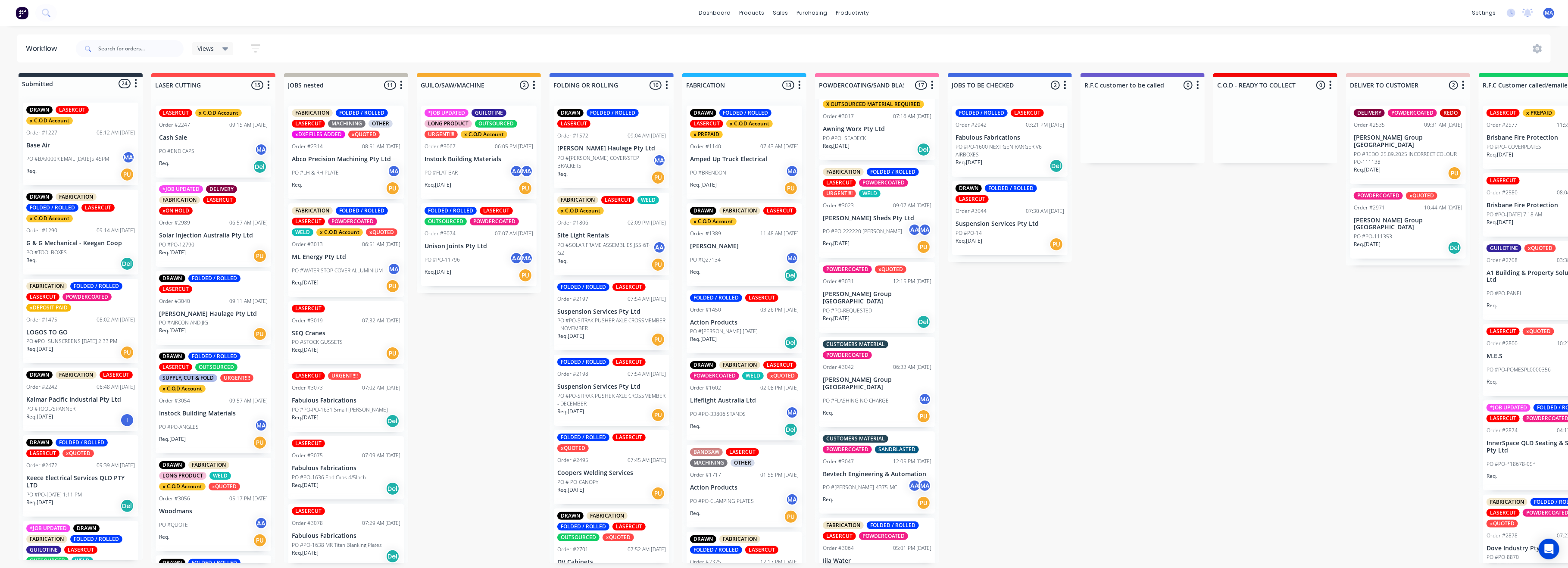
click at [865, 397] on p "PO #FLASHING NO CHARGE" at bounding box center [855, 401] width 66 height 8
